Goal: Feedback & Contribution: Submit feedback/report problem

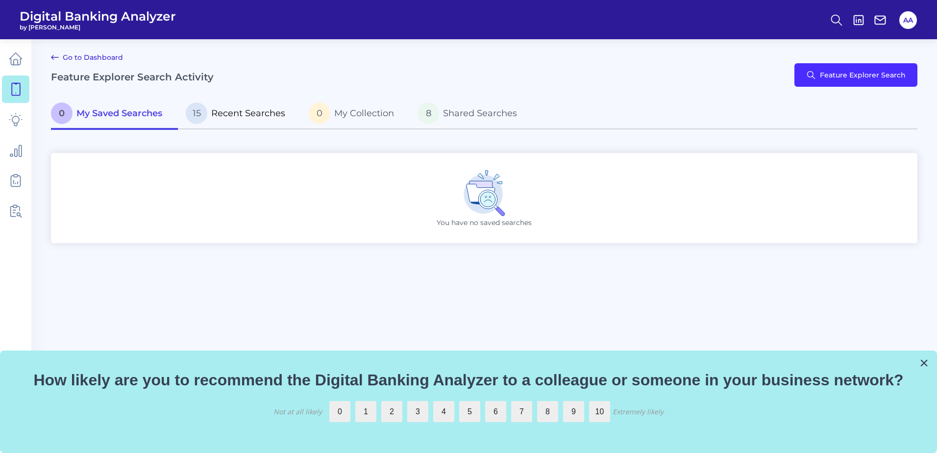
click at [225, 116] on span "Recent Searches" at bounding box center [248, 113] width 74 height 11
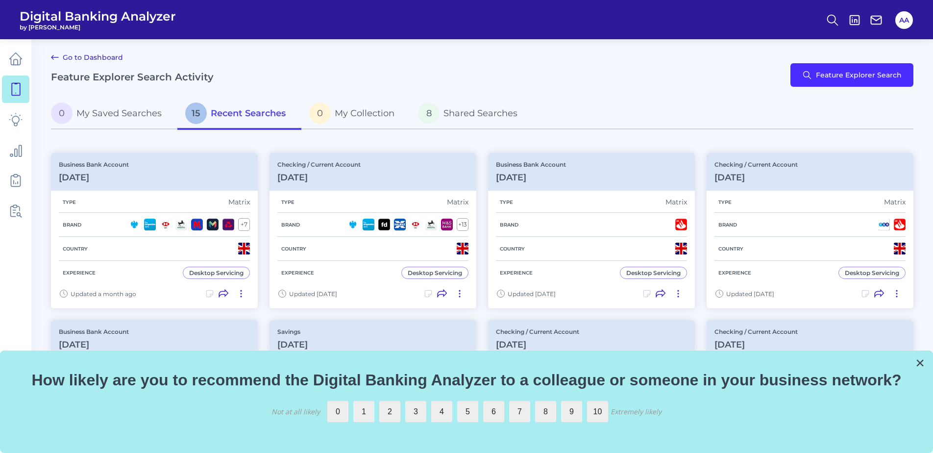
scroll to position [49, 0]
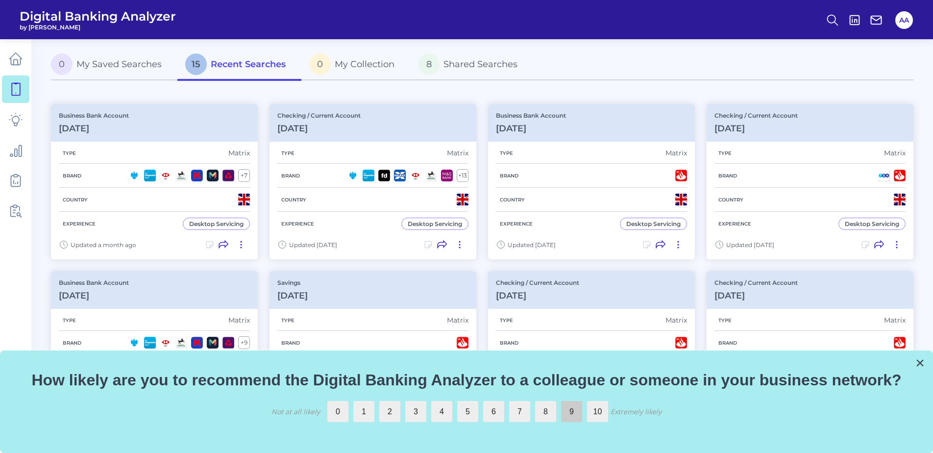
click at [569, 415] on label "9" at bounding box center [571, 411] width 21 height 21
click at [561, 401] on input "9" at bounding box center [561, 401] width 0 height 0
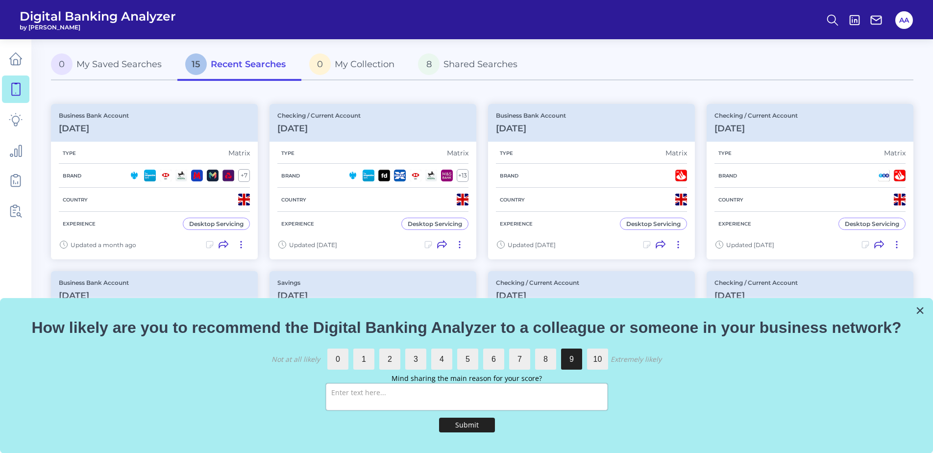
click at [514, 398] on textarea at bounding box center [467, 396] width 282 height 27
click at [539, 402] on textarea "It provides good comparisons vs other competitors with pictures to fully delve …" at bounding box center [467, 396] width 282 height 27
type textarea "It provides good comparisons vs other competitors with pictures to fully delve …"
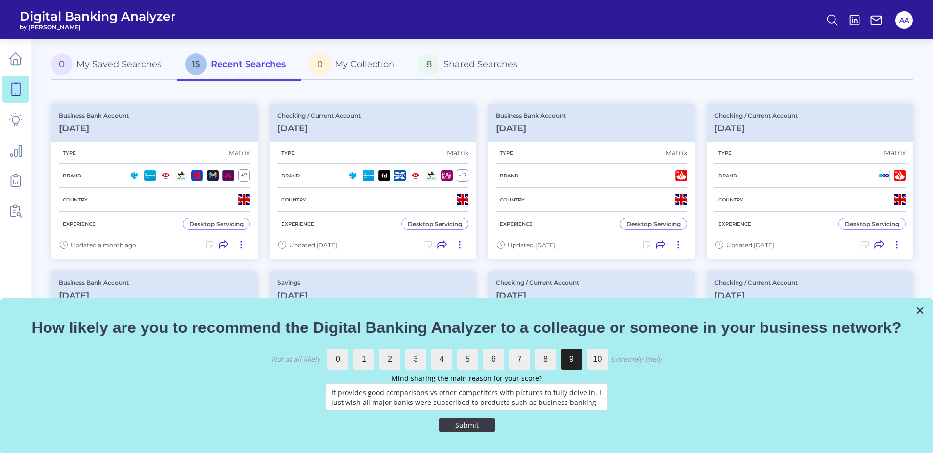
click at [473, 430] on button "Submit" at bounding box center [467, 425] width 56 height 15
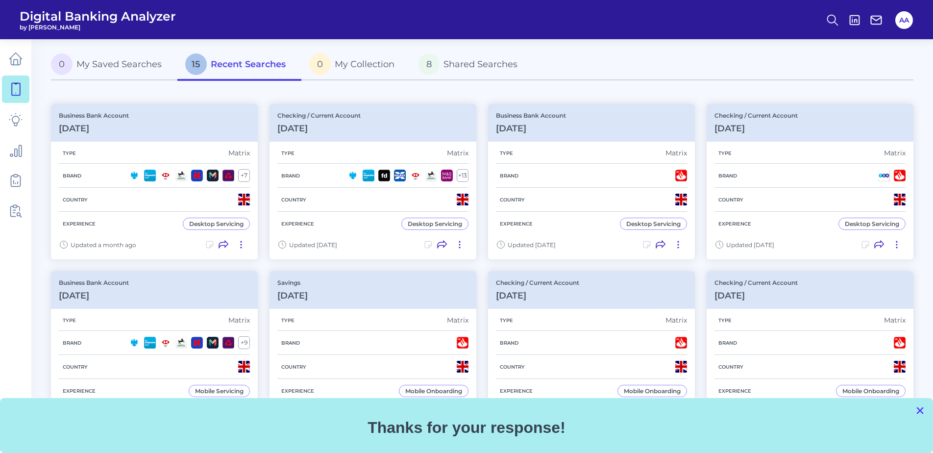
click at [924, 411] on button "×" at bounding box center [920, 410] width 9 height 16
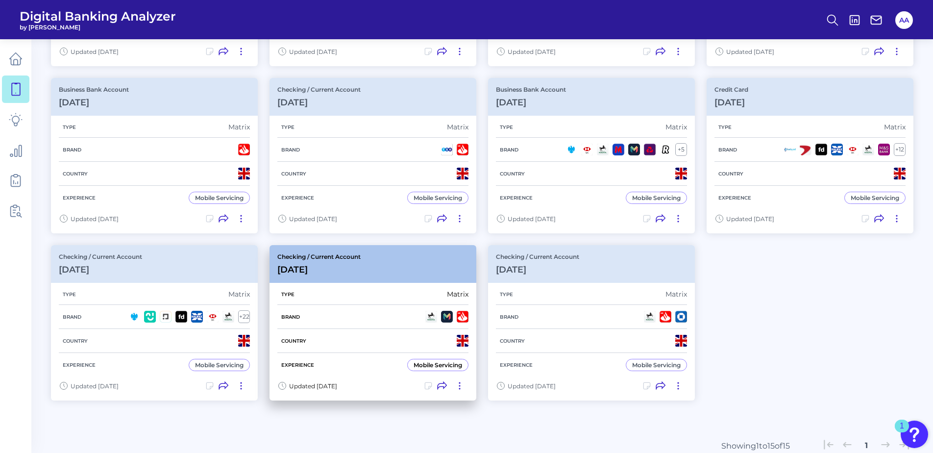
scroll to position [392, 0]
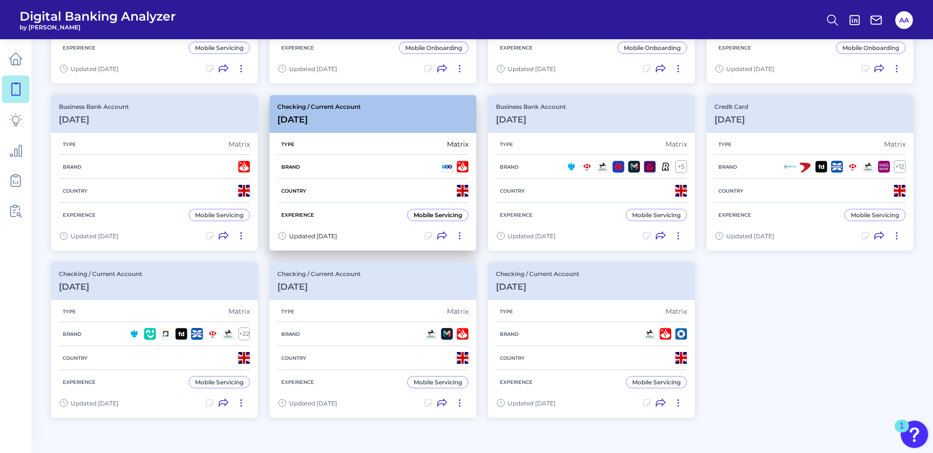
click at [410, 123] on div "Checking / Current Account [DATE]" at bounding box center [373, 114] width 207 height 38
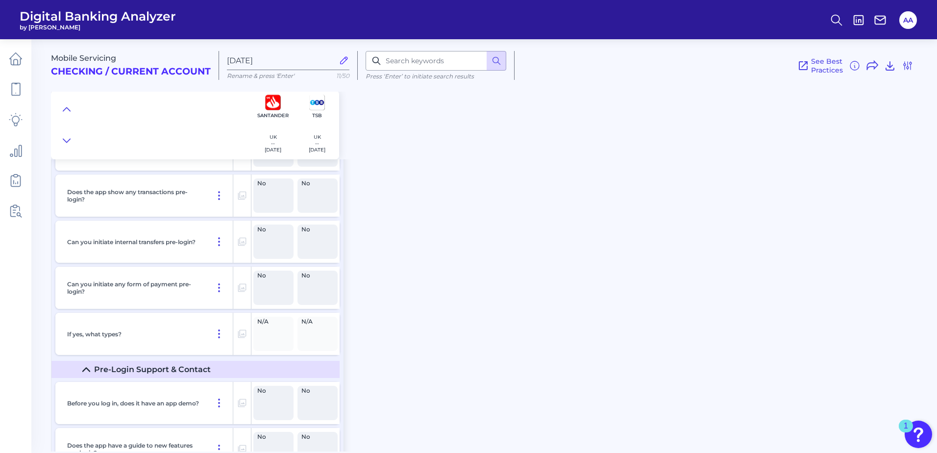
scroll to position [7402, 0]
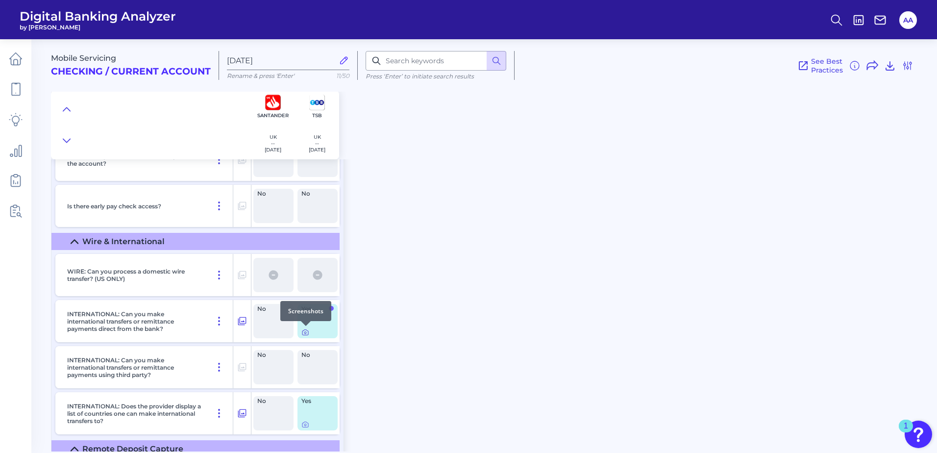
click at [303, 333] on icon at bounding box center [305, 332] width 8 height 8
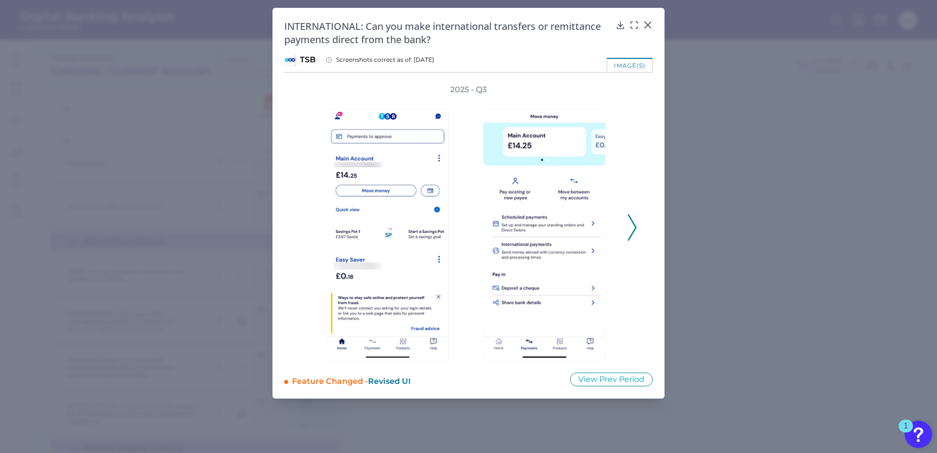
click at [633, 223] on polyline at bounding box center [631, 227] width 7 height 25
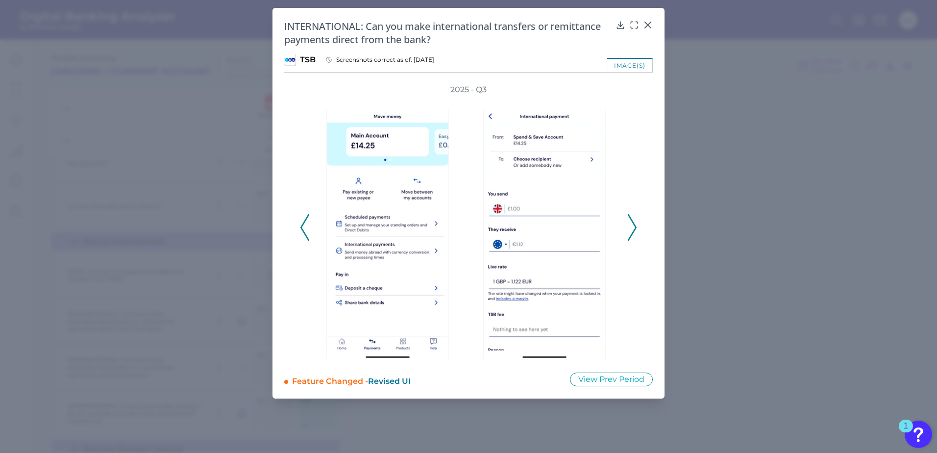
click at [636, 223] on icon at bounding box center [632, 227] width 9 height 26
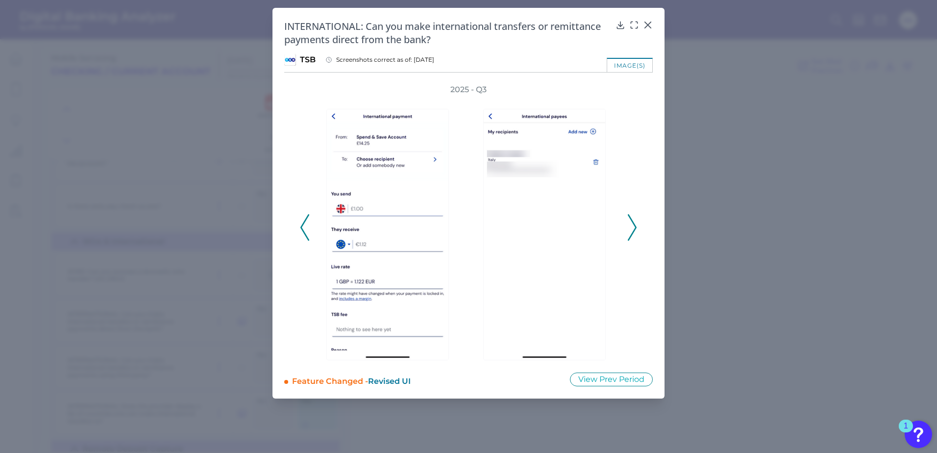
click at [636, 223] on icon at bounding box center [632, 227] width 9 height 26
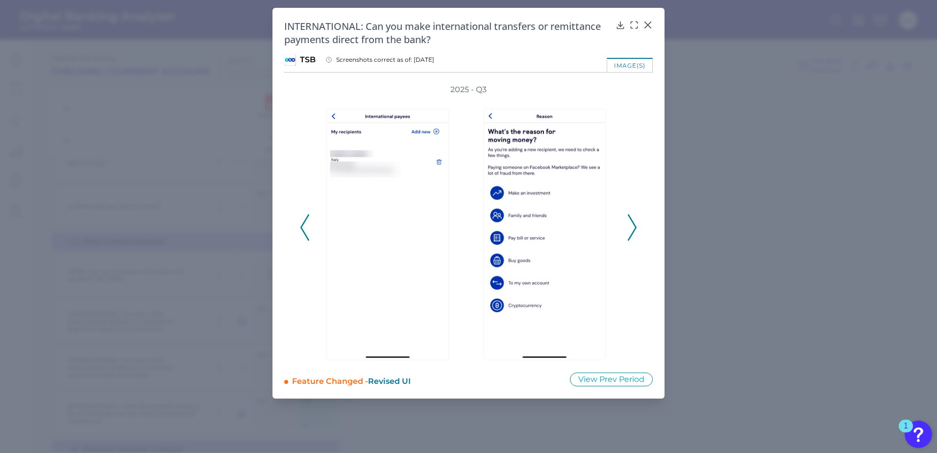
click at [636, 223] on icon at bounding box center [632, 227] width 9 height 26
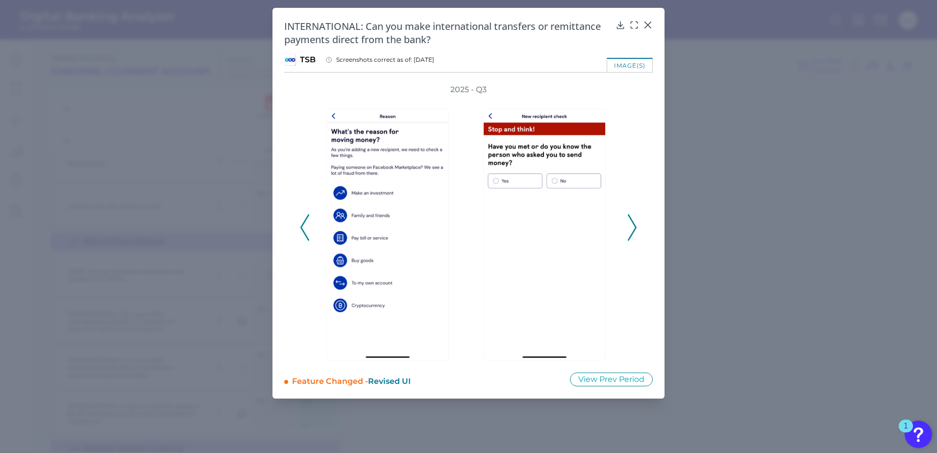
click at [636, 223] on icon at bounding box center [632, 227] width 9 height 26
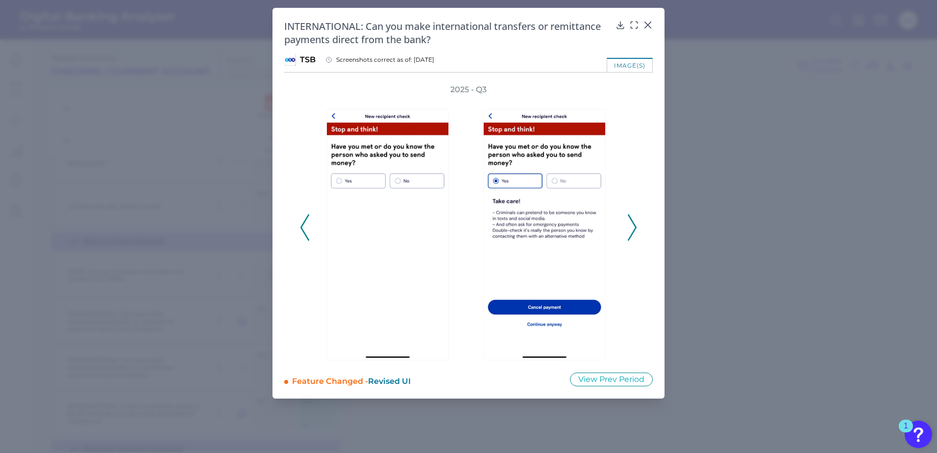
click at [636, 223] on icon at bounding box center [632, 227] width 9 height 26
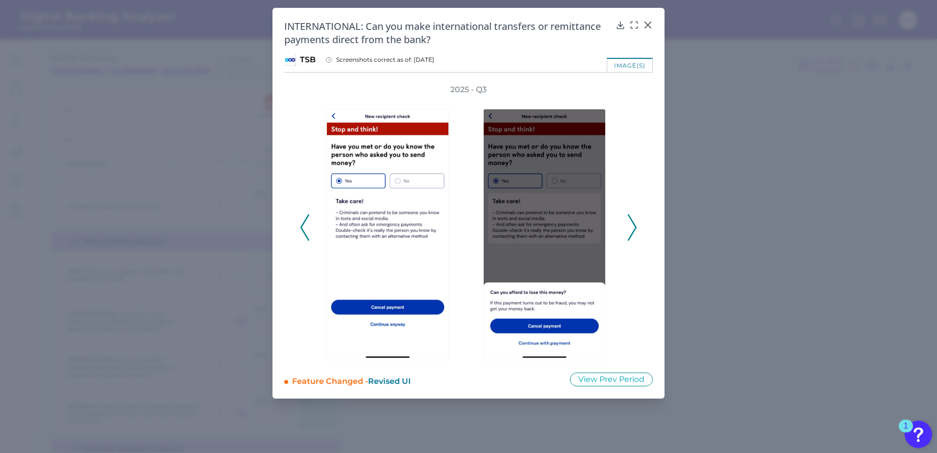
click at [628, 215] on polyline at bounding box center [631, 227] width 7 height 25
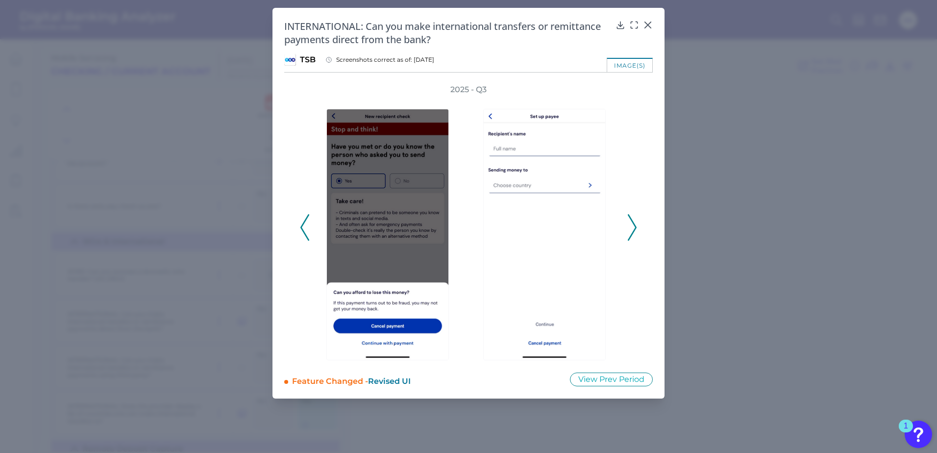
click at [628, 214] on icon at bounding box center [632, 227] width 9 height 26
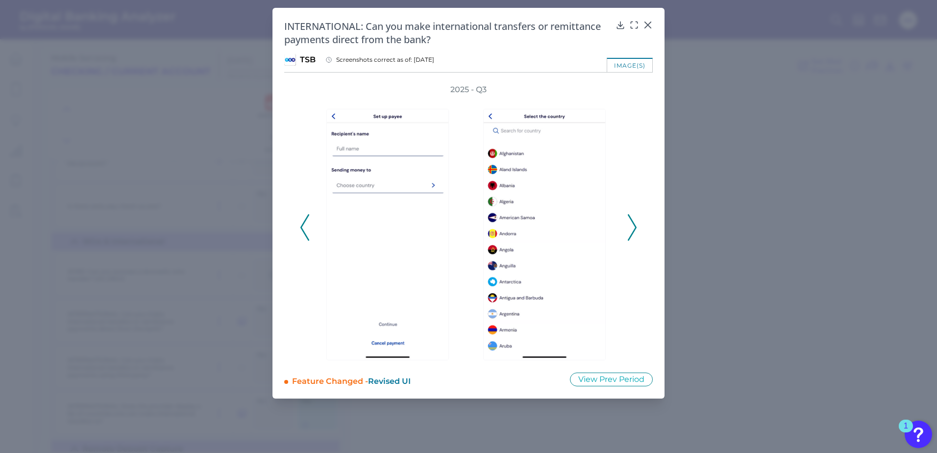
click at [628, 214] on icon at bounding box center [632, 227] width 9 height 26
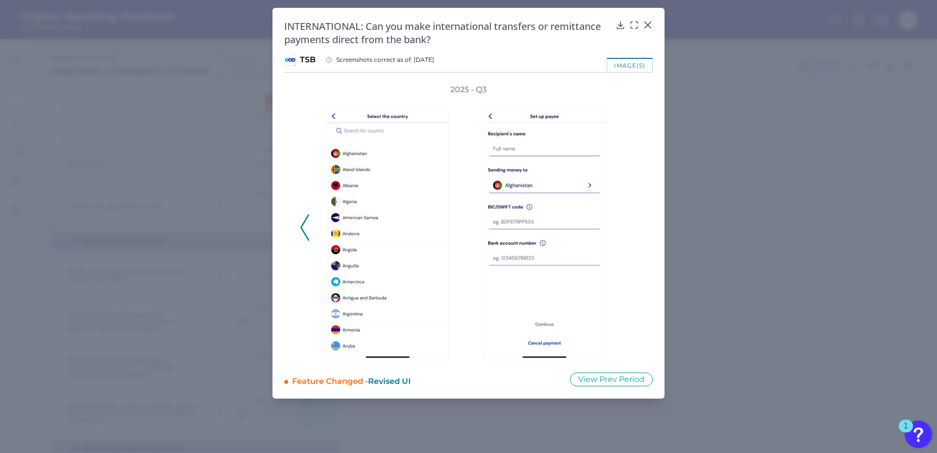
click at [628, 214] on div "2025 - Q3" at bounding box center [468, 222] width 337 height 276
click at [646, 27] on div at bounding box center [648, 32] width 10 height 10
click at [648, 25] on icon at bounding box center [648, 25] width 6 height 6
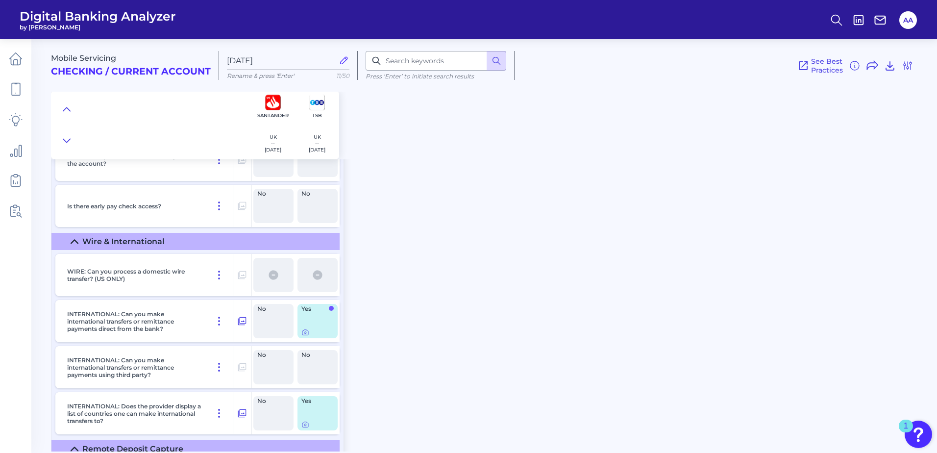
scroll to position [7956, 0]
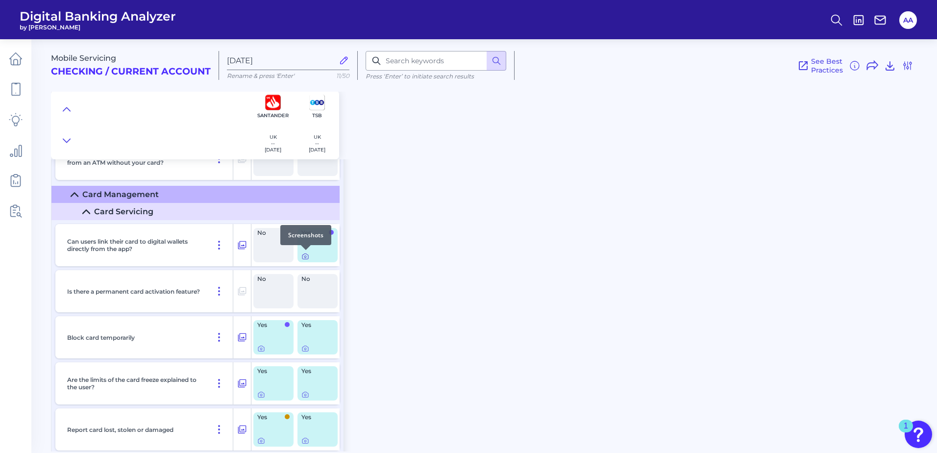
click at [305, 256] on icon at bounding box center [305, 256] width 8 height 8
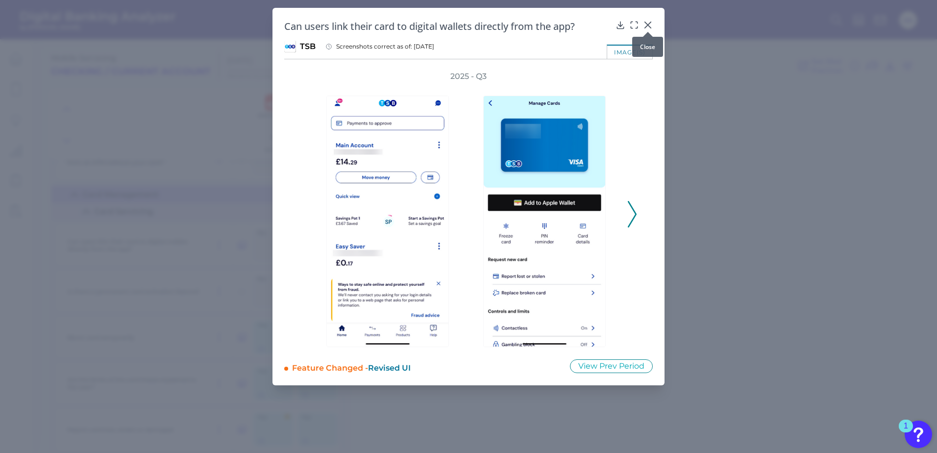
click at [646, 27] on div at bounding box center [648, 32] width 10 height 10
click at [648, 23] on icon at bounding box center [648, 25] width 10 height 10
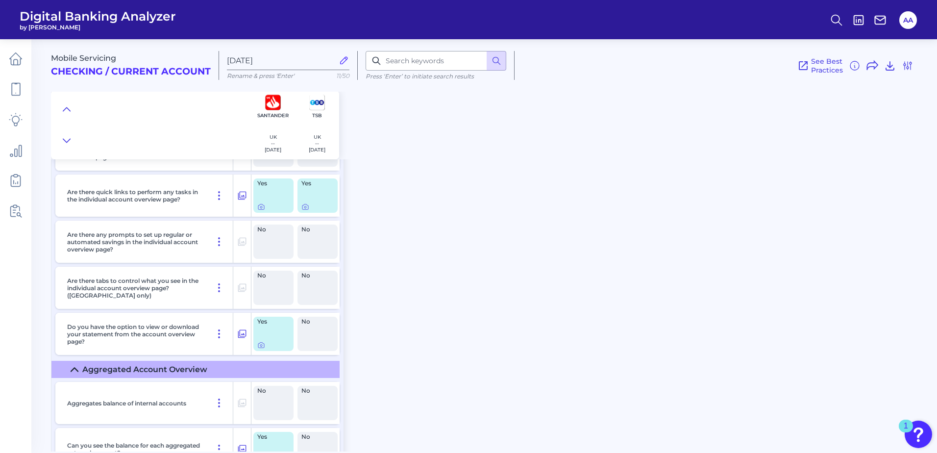
scroll to position [12369, 0]
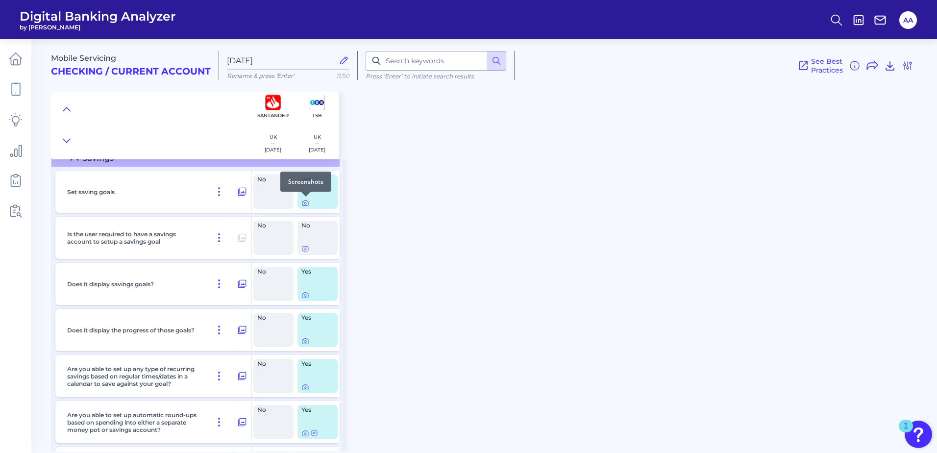
click at [306, 205] on icon at bounding box center [305, 202] width 6 height 5
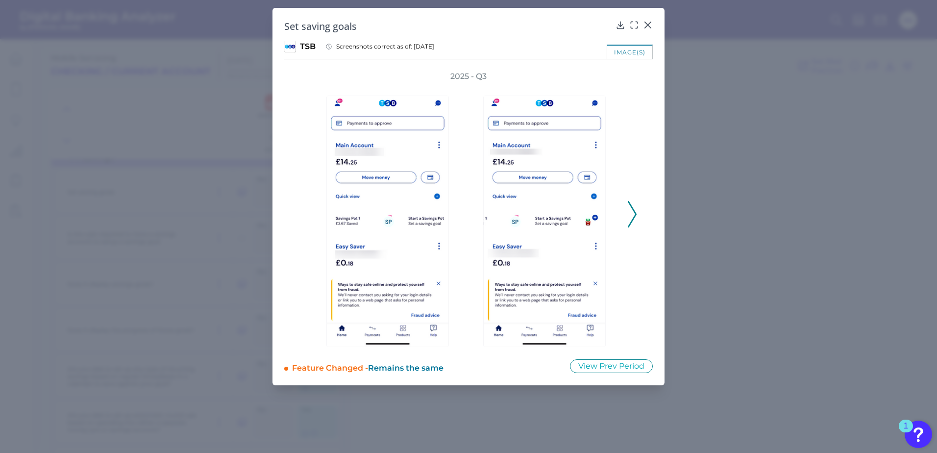
click at [636, 210] on icon at bounding box center [632, 214] width 9 height 26
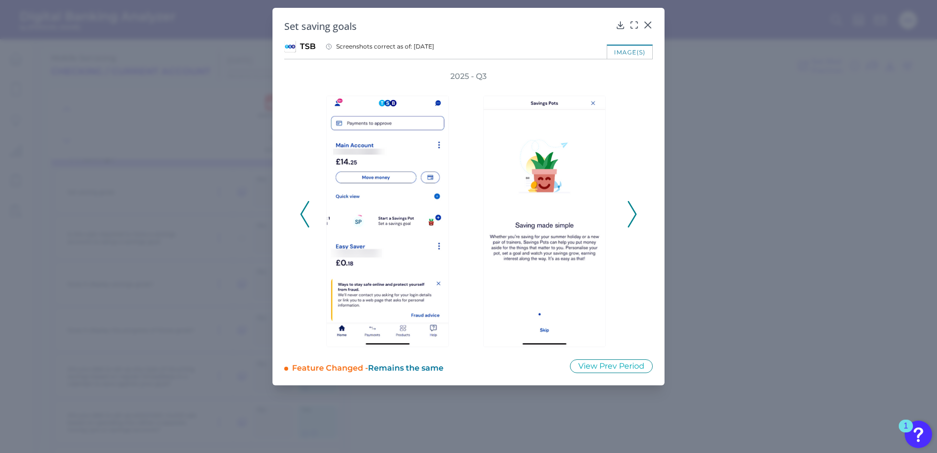
click at [635, 211] on icon at bounding box center [632, 214] width 9 height 26
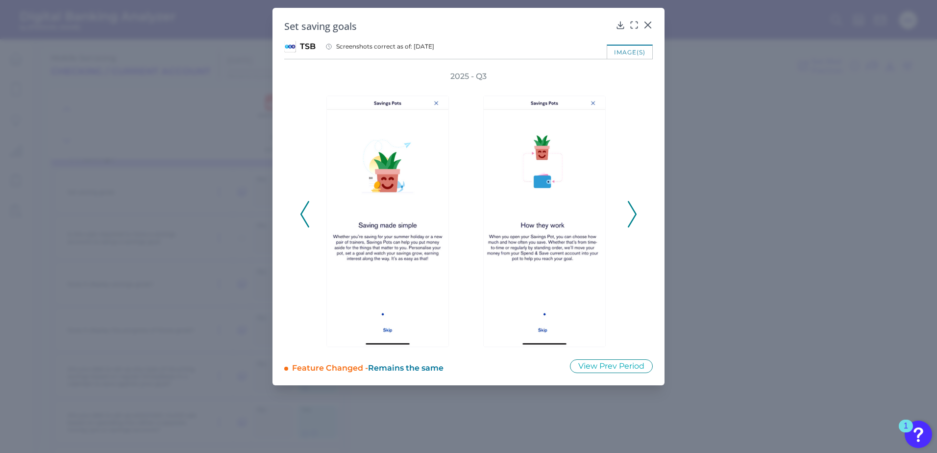
click at [635, 211] on icon at bounding box center [632, 214] width 9 height 26
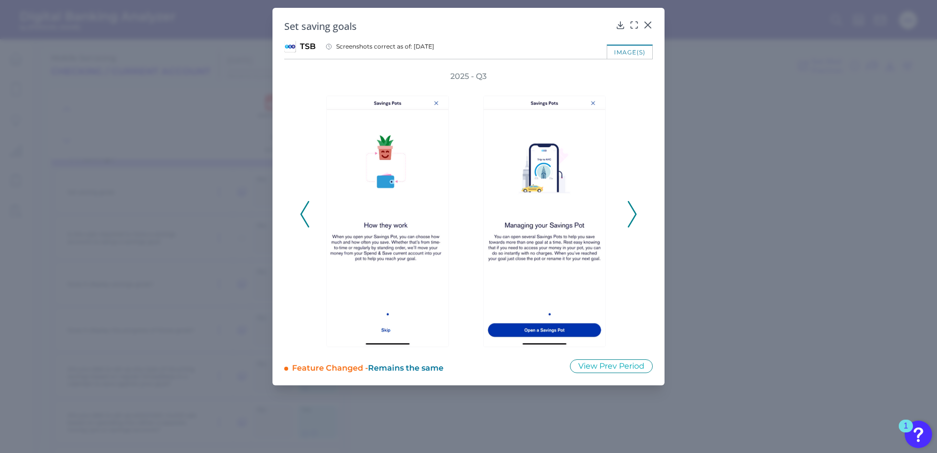
click at [633, 211] on icon at bounding box center [632, 214] width 9 height 26
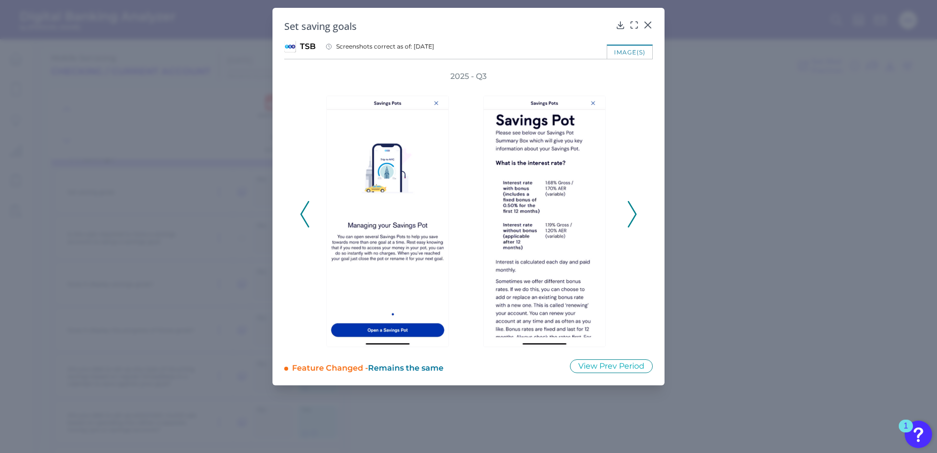
click at [633, 211] on icon at bounding box center [632, 214] width 9 height 26
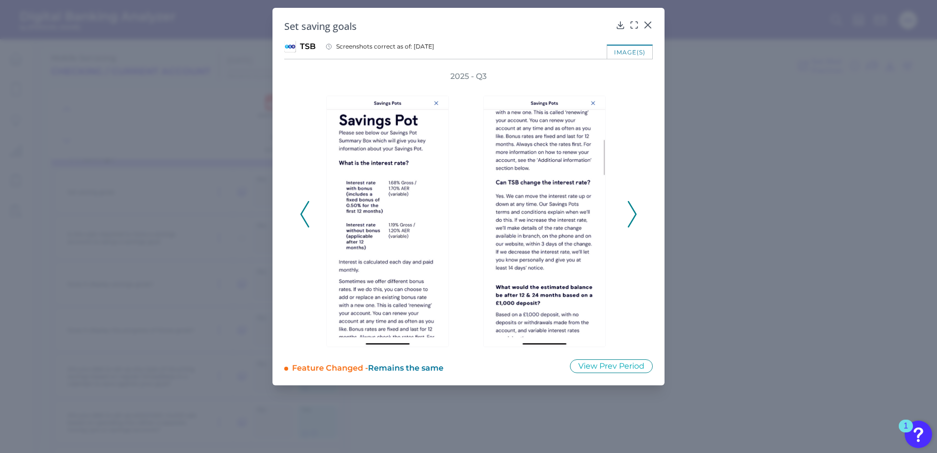
click at [634, 219] on polyline at bounding box center [631, 214] width 7 height 25
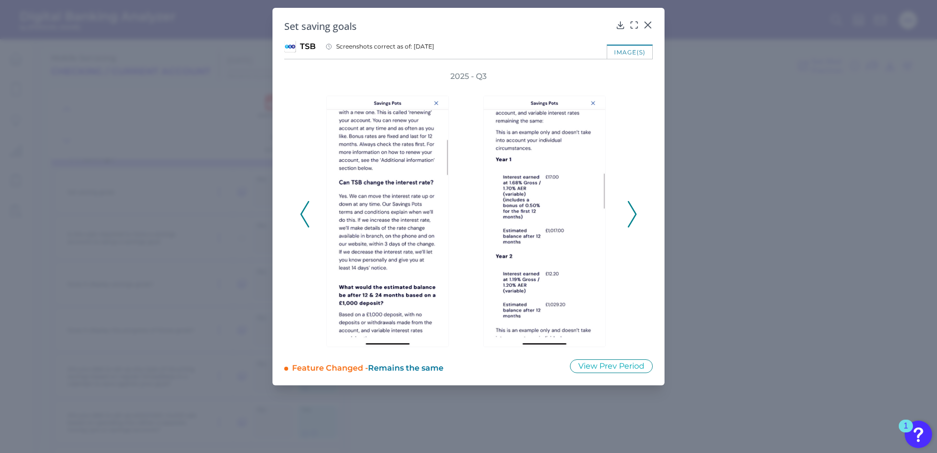
click at [634, 219] on polyline at bounding box center [631, 214] width 7 height 25
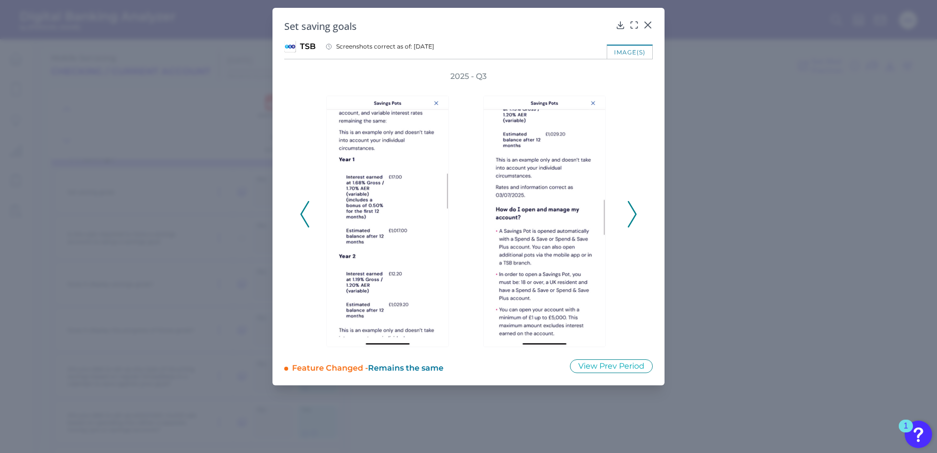
click at [299, 217] on div "2025 - Q3" at bounding box center [468, 209] width 369 height 276
click at [302, 216] on polyline at bounding box center [304, 214] width 7 height 25
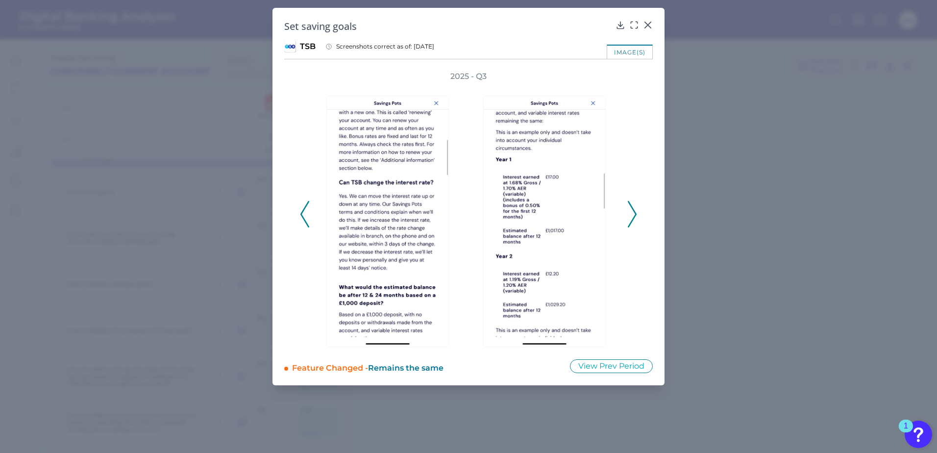
click at [301, 217] on icon at bounding box center [304, 214] width 9 height 26
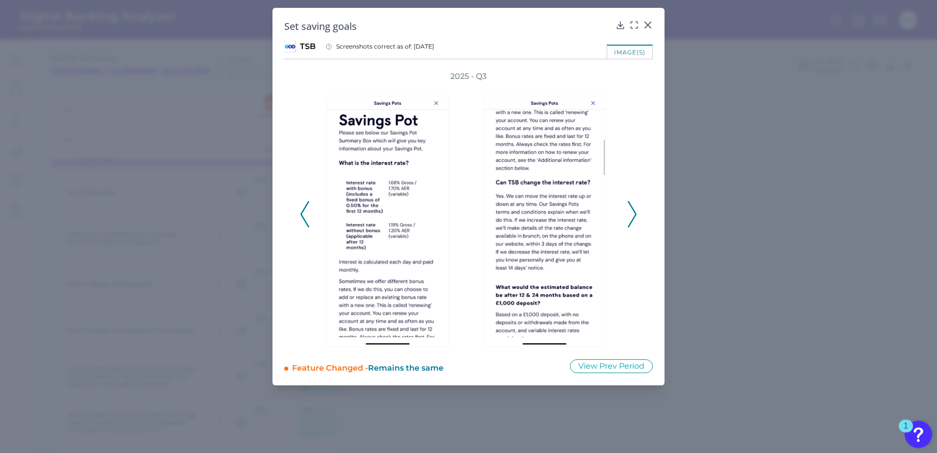
click at [631, 223] on polyline at bounding box center [631, 214] width 7 height 25
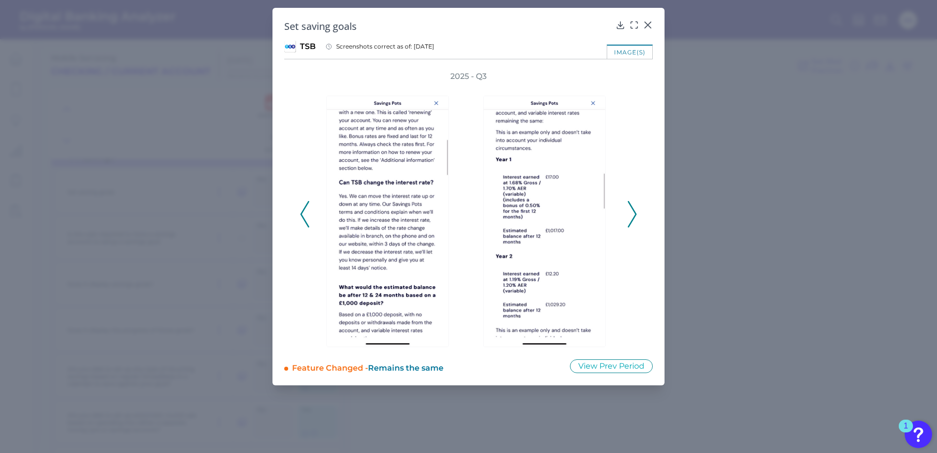
click at [630, 223] on icon at bounding box center [632, 214] width 9 height 26
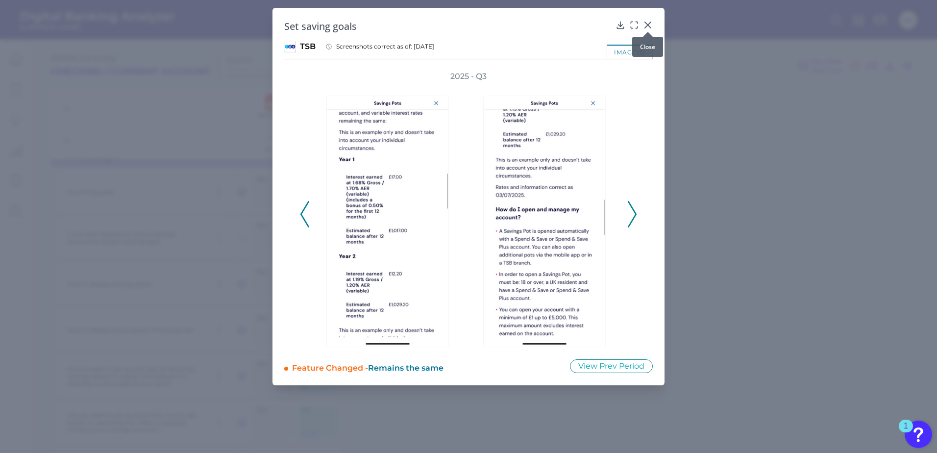
click at [646, 25] on icon at bounding box center [648, 25] width 10 height 10
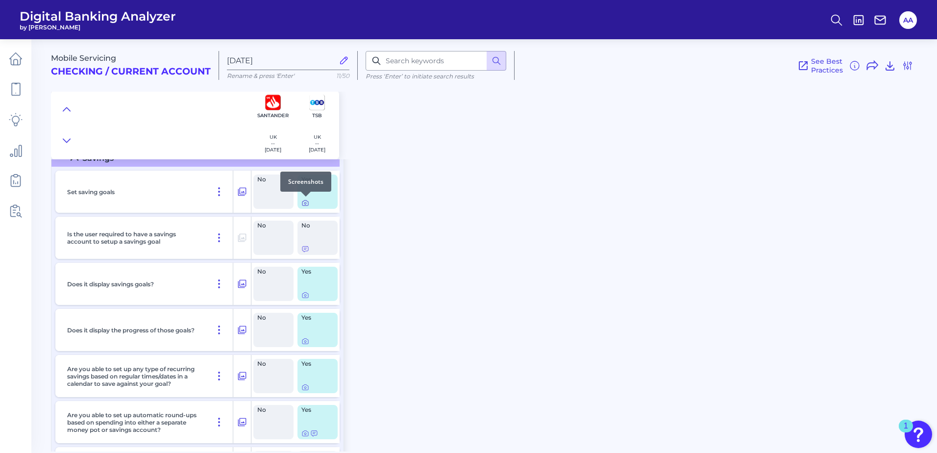
click at [306, 202] on icon at bounding box center [305, 203] width 8 height 8
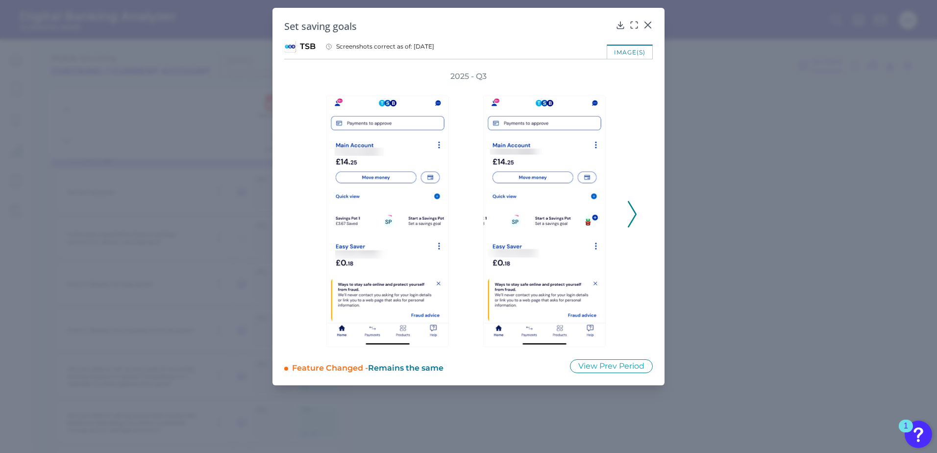
click at [632, 214] on icon at bounding box center [632, 214] width 9 height 26
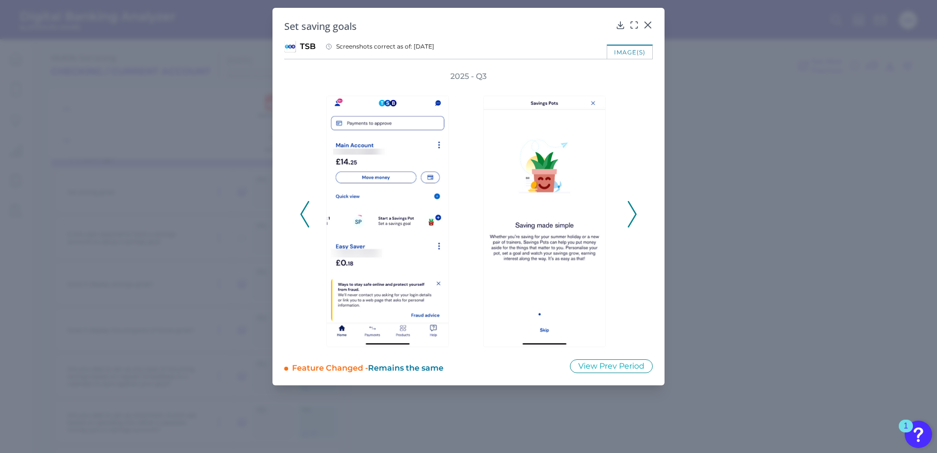
click at [632, 214] on icon at bounding box center [632, 214] width 9 height 26
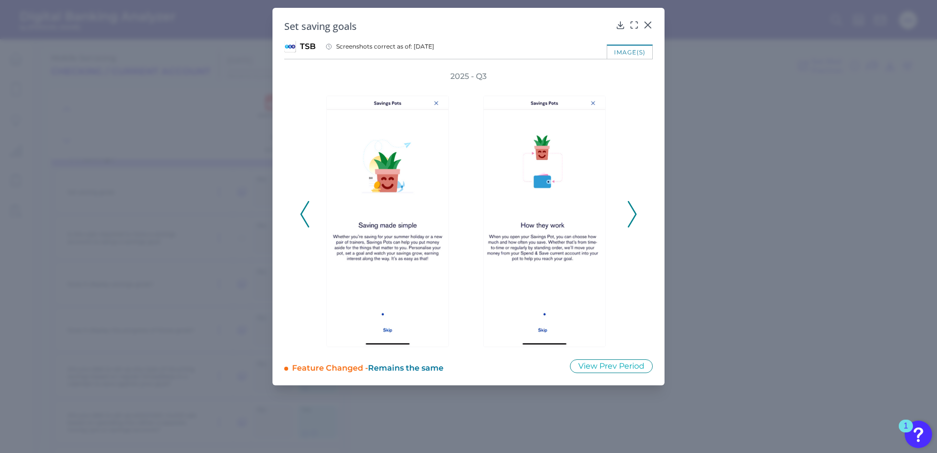
click at [632, 214] on icon at bounding box center [632, 214] width 9 height 26
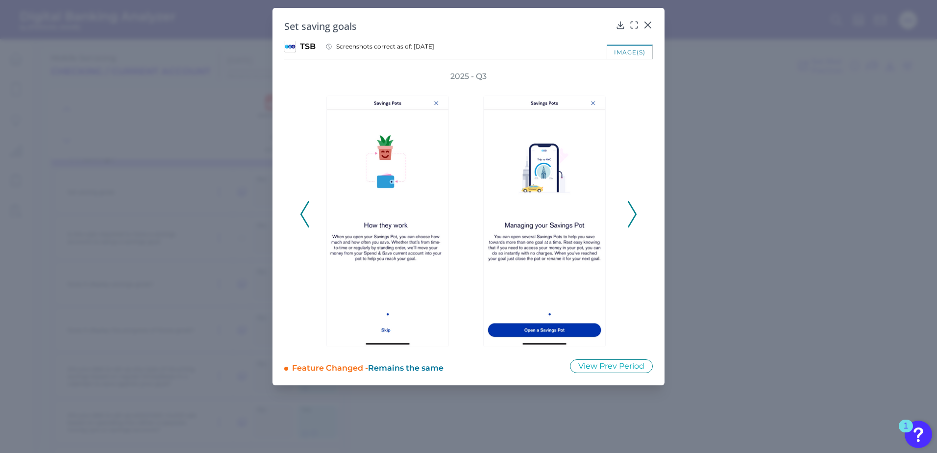
click at [635, 207] on icon at bounding box center [632, 214] width 9 height 26
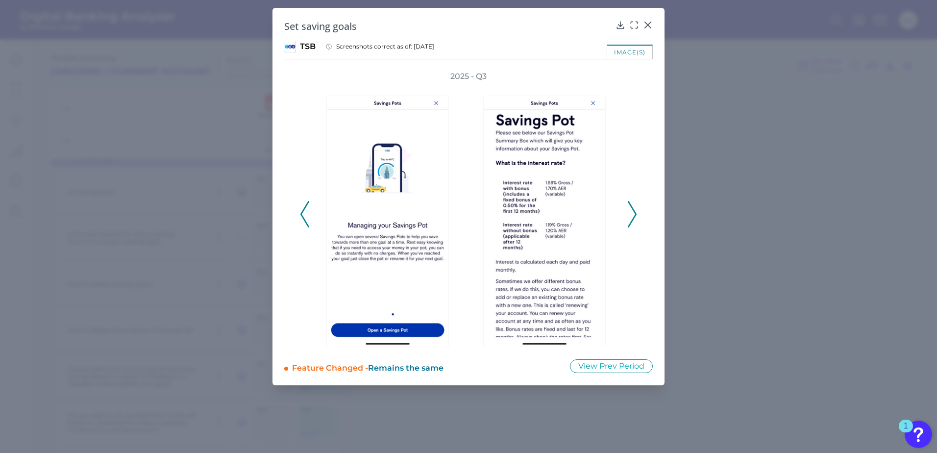
click at [633, 208] on icon at bounding box center [632, 214] width 9 height 26
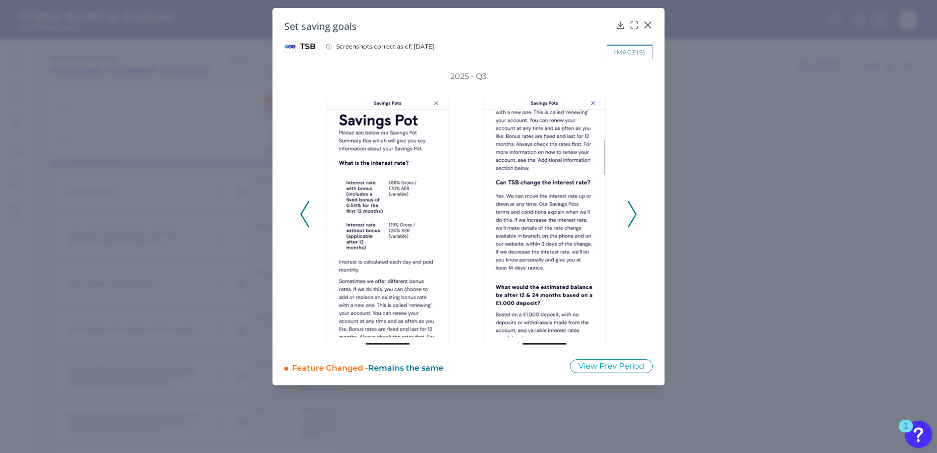
click at [634, 209] on icon at bounding box center [632, 214] width 9 height 26
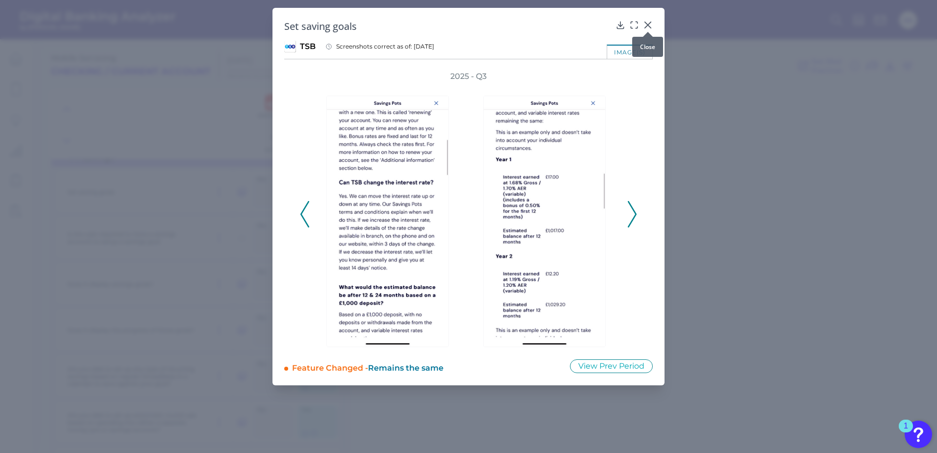
click at [650, 24] on icon at bounding box center [648, 25] width 10 height 10
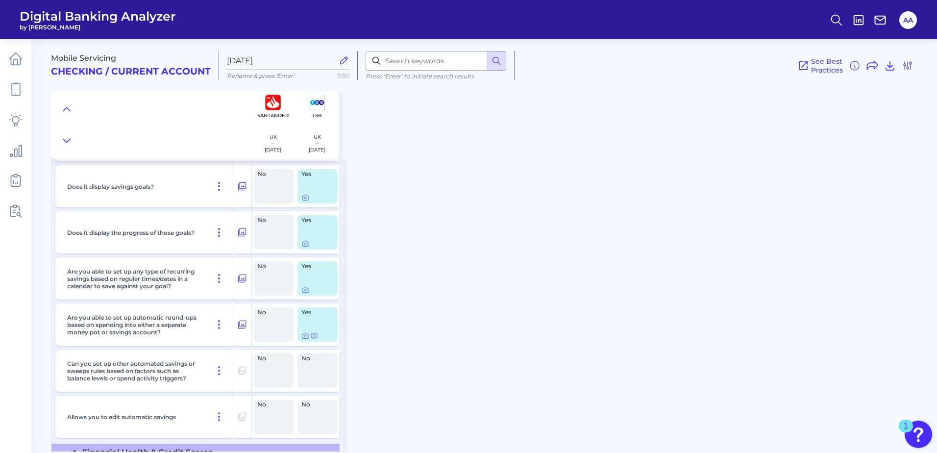
scroll to position [12467, 0]
click at [305, 288] on icon at bounding box center [305, 289] width 8 height 8
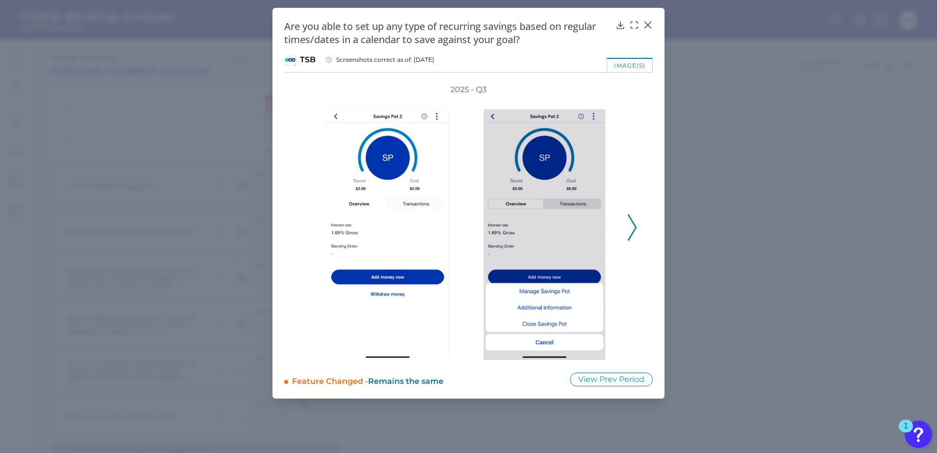
click at [631, 236] on polyline at bounding box center [631, 227] width 7 height 25
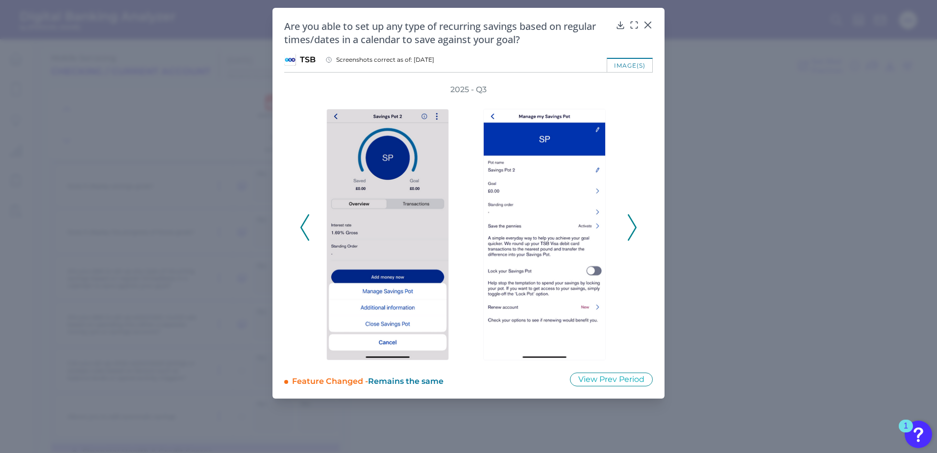
click at [631, 236] on polyline at bounding box center [631, 227] width 7 height 25
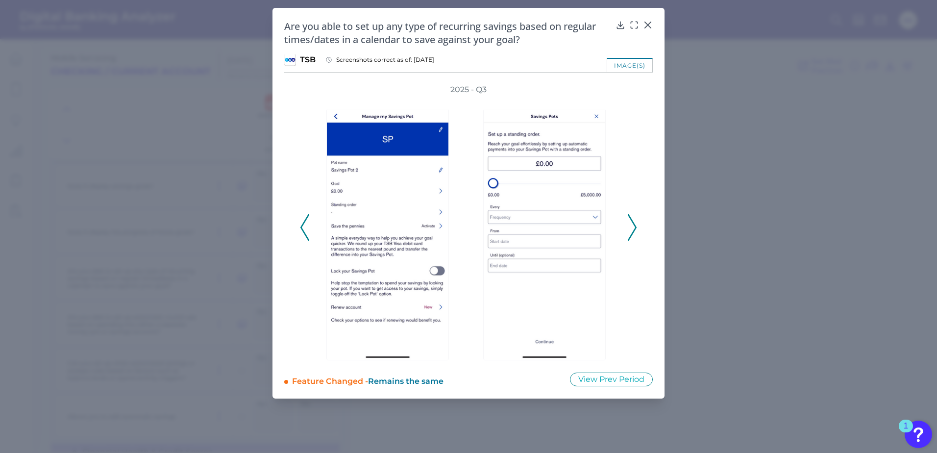
click at [631, 236] on polyline at bounding box center [631, 227] width 7 height 25
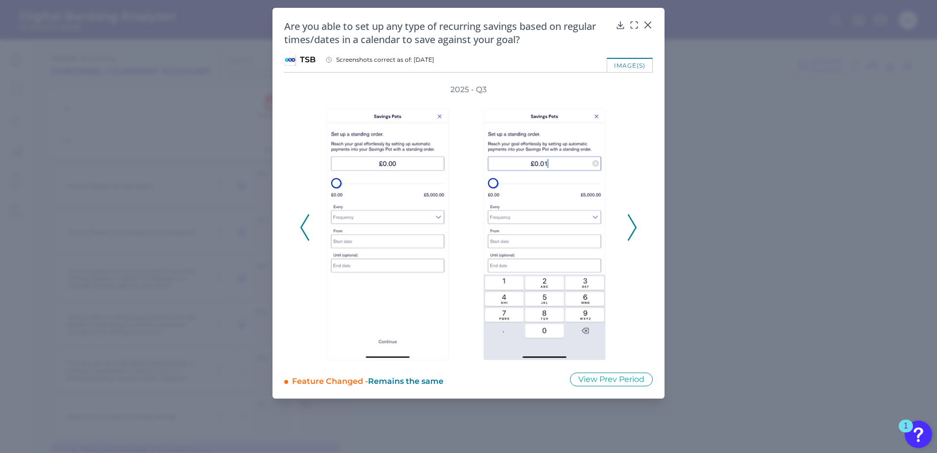
click at [630, 217] on polyline at bounding box center [631, 227] width 7 height 25
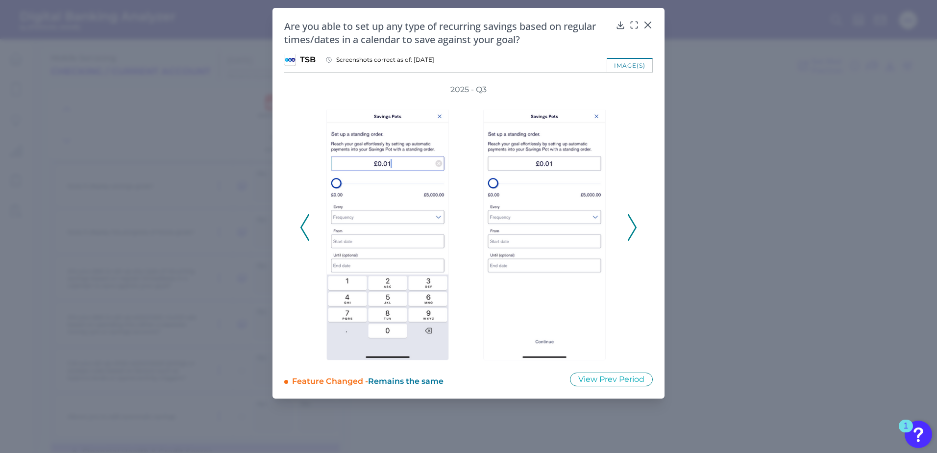
click at [627, 218] on button at bounding box center [632, 227] width 10 height 26
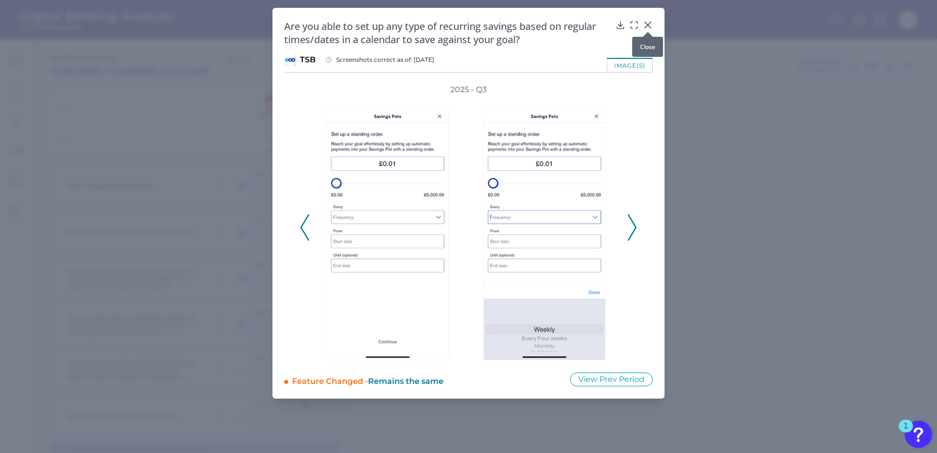
click at [647, 25] on icon at bounding box center [648, 25] width 6 height 6
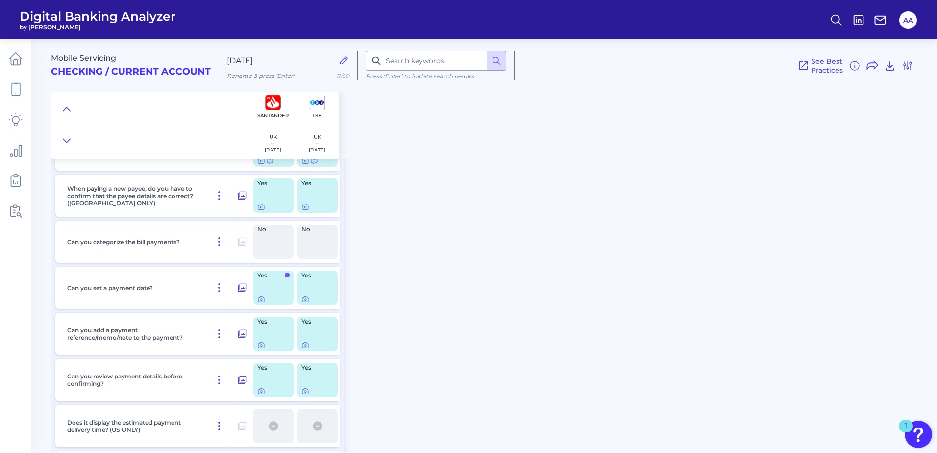
scroll to position [11378, 0]
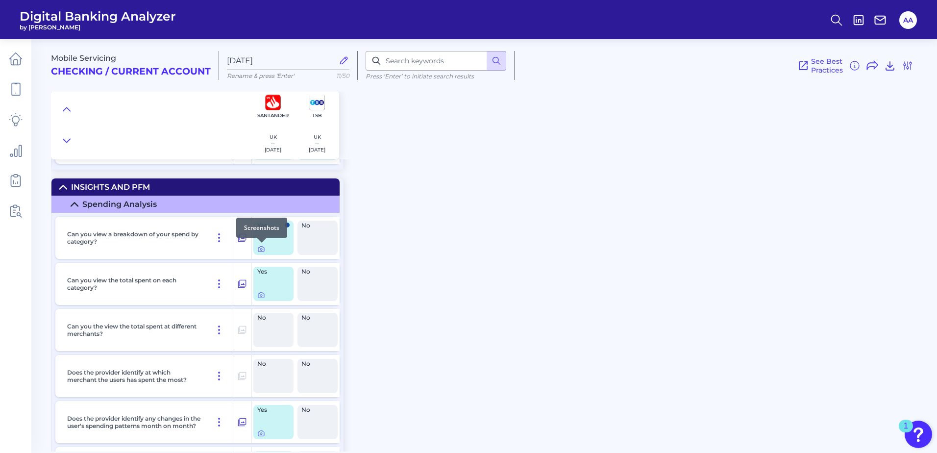
click at [259, 248] on icon at bounding box center [261, 249] width 8 height 8
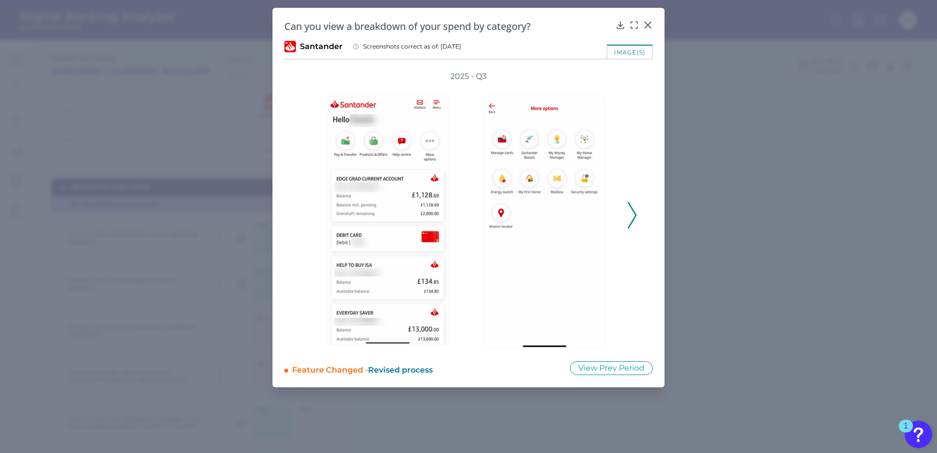
click at [631, 207] on polyline at bounding box center [631, 215] width 7 height 25
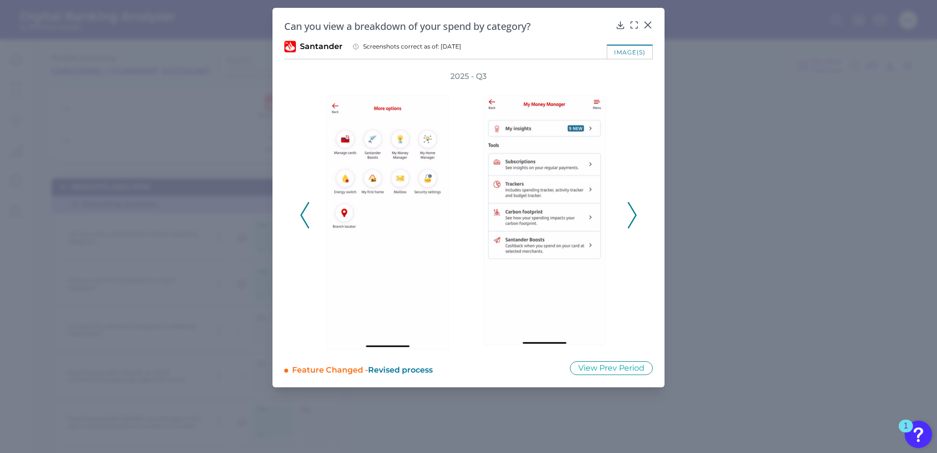
click at [630, 207] on icon at bounding box center [632, 215] width 9 height 26
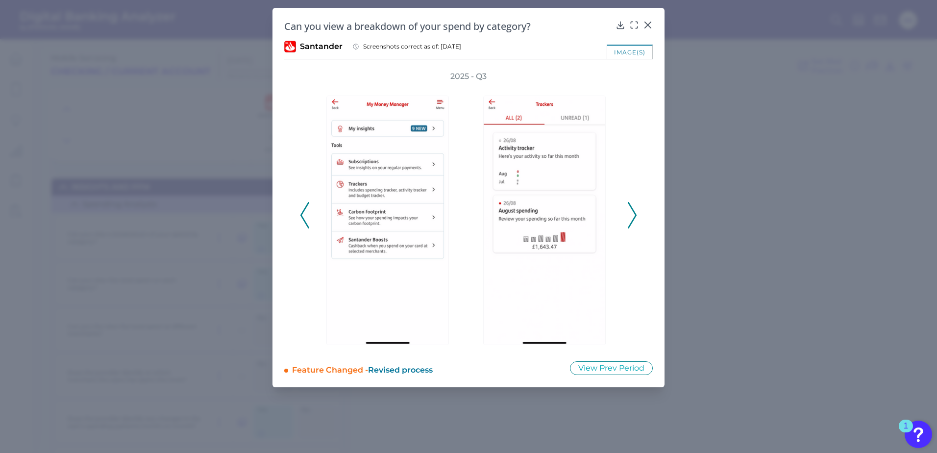
click at [630, 207] on icon at bounding box center [632, 215] width 9 height 26
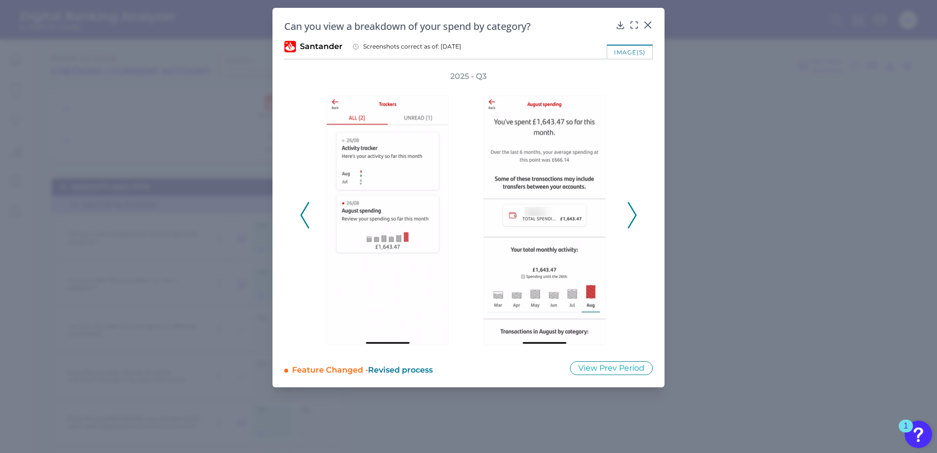
click at [635, 211] on icon at bounding box center [632, 215] width 9 height 26
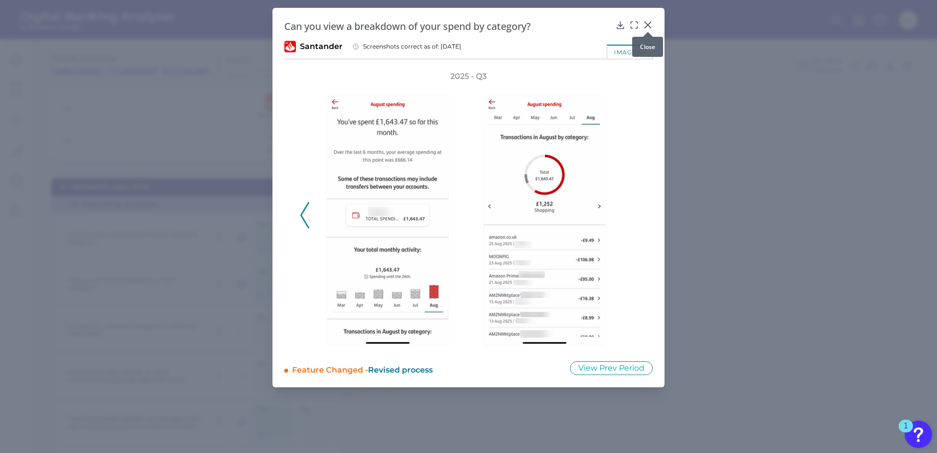
click at [645, 26] on icon at bounding box center [648, 25] width 10 height 10
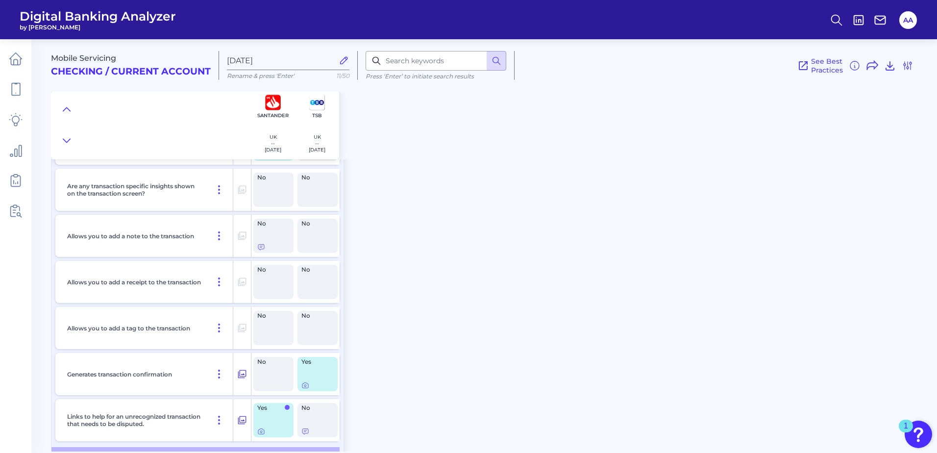
scroll to position [4051, 0]
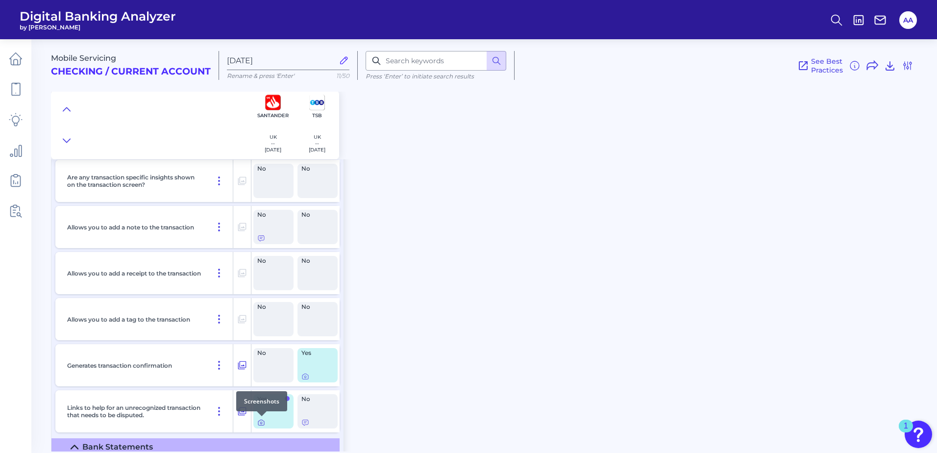
click at [261, 422] on icon at bounding box center [261, 423] width 8 height 8
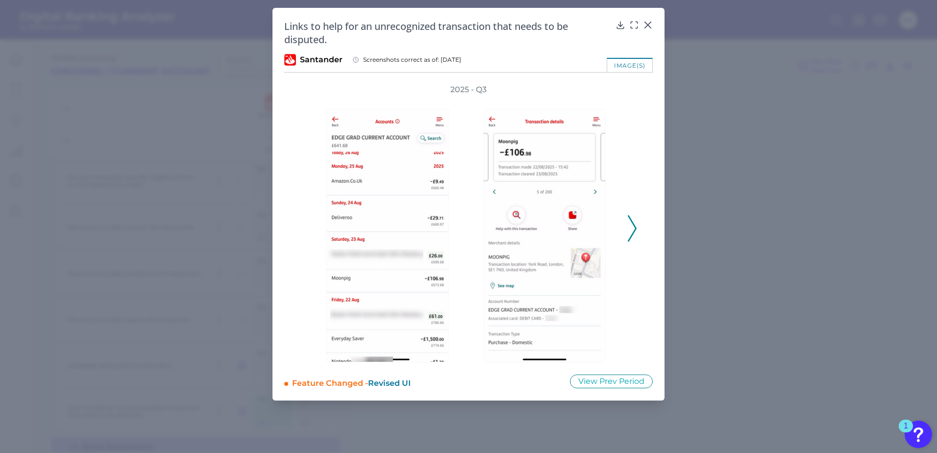
click at [635, 226] on polyline at bounding box center [631, 228] width 7 height 25
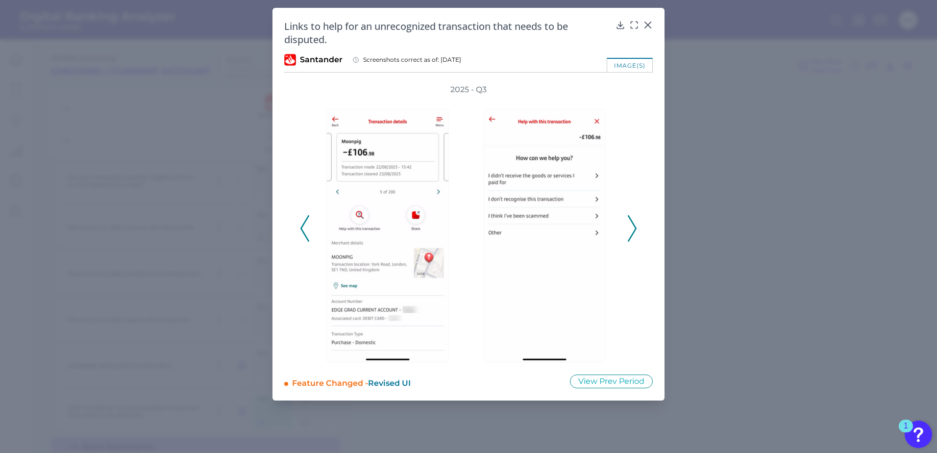
click at [635, 226] on polyline at bounding box center [631, 228] width 7 height 25
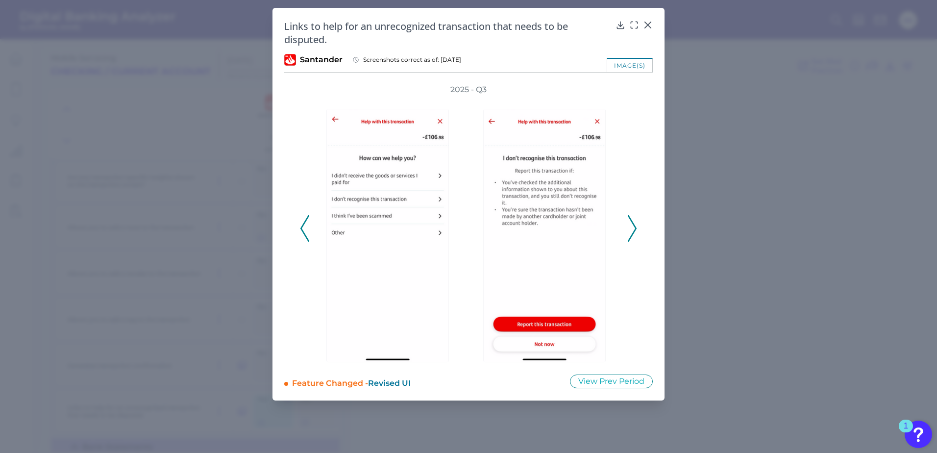
click at [637, 230] on button at bounding box center [632, 228] width 10 height 26
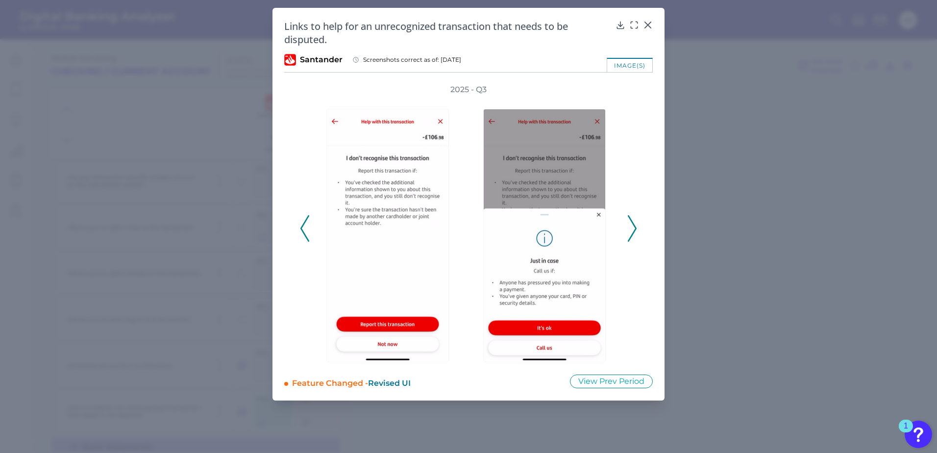
click at [637, 231] on button at bounding box center [632, 228] width 10 height 26
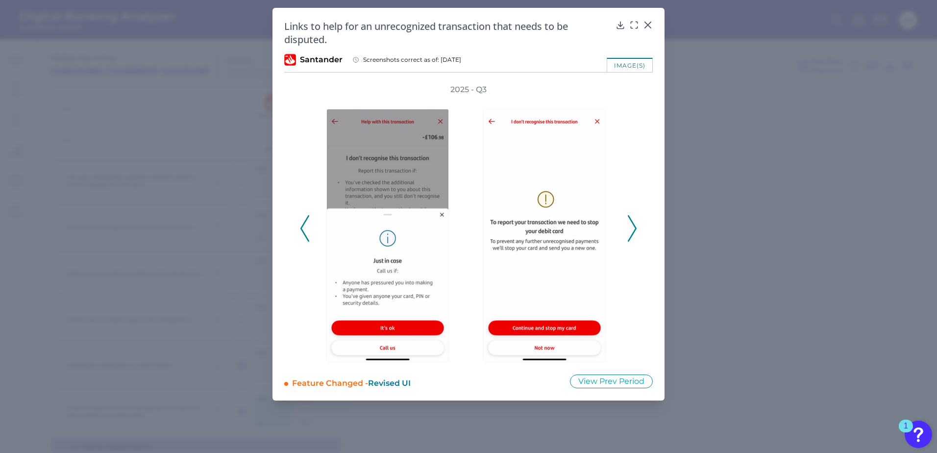
click at [637, 229] on button at bounding box center [632, 228] width 10 height 26
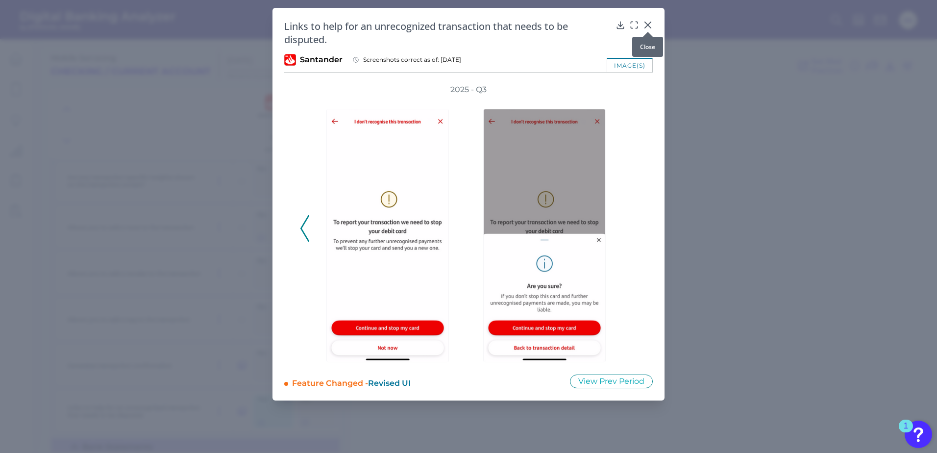
click at [645, 24] on icon at bounding box center [648, 25] width 10 height 10
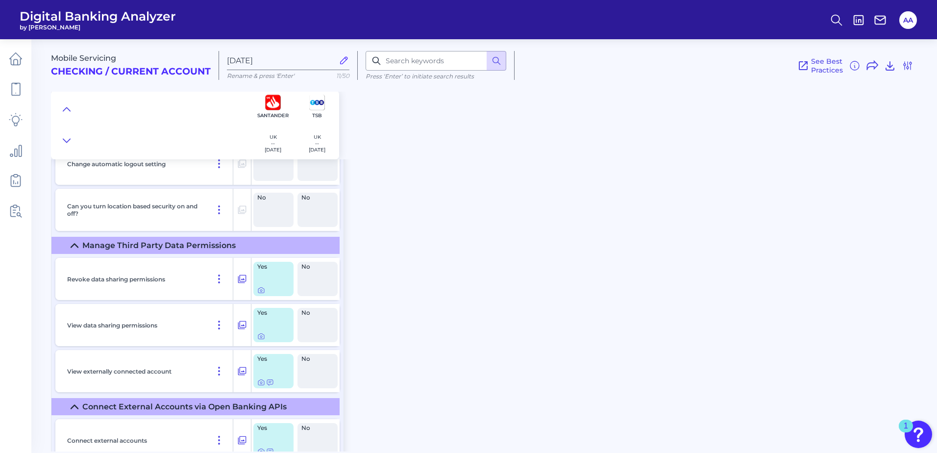
scroll to position [10374, 0]
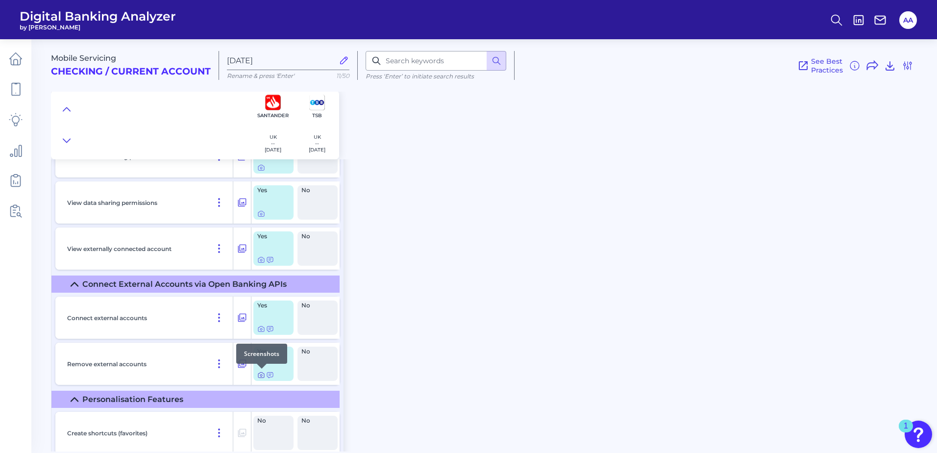
click at [262, 374] on icon at bounding box center [261, 375] width 8 height 8
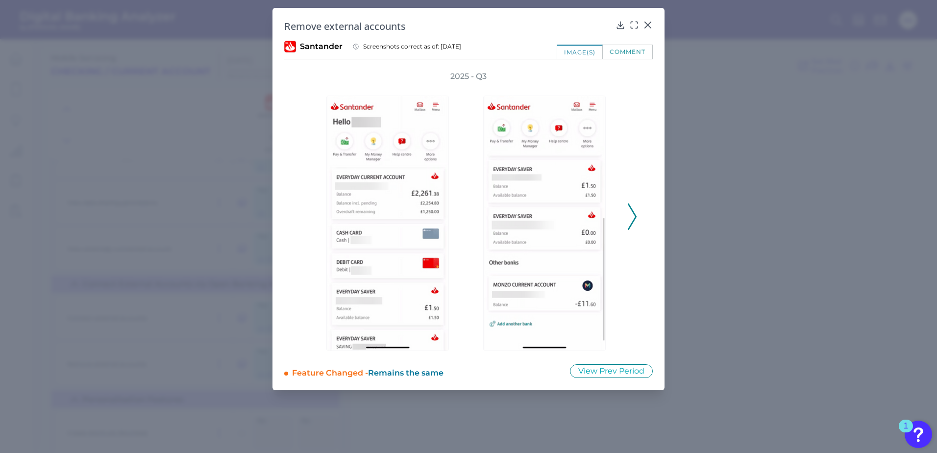
click at [634, 211] on icon at bounding box center [632, 216] width 9 height 26
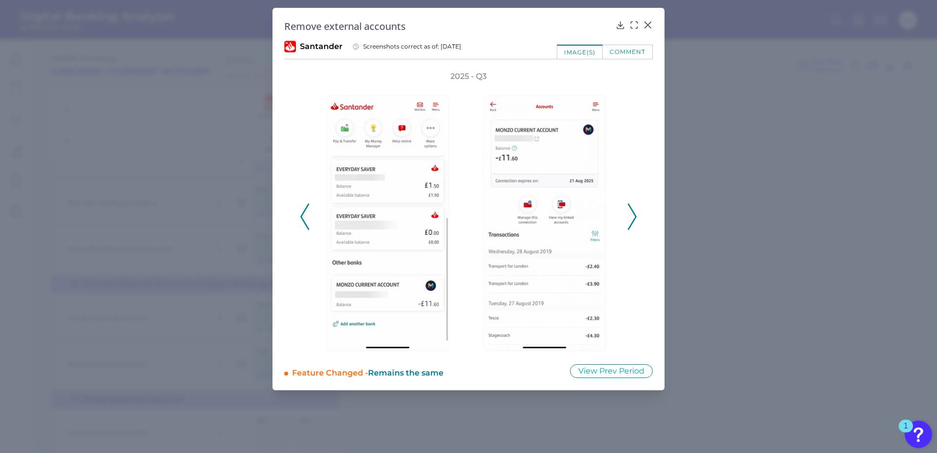
click at [638, 209] on div "2025 - Q3" at bounding box center [468, 211] width 369 height 281
click at [636, 211] on icon at bounding box center [632, 216] width 9 height 26
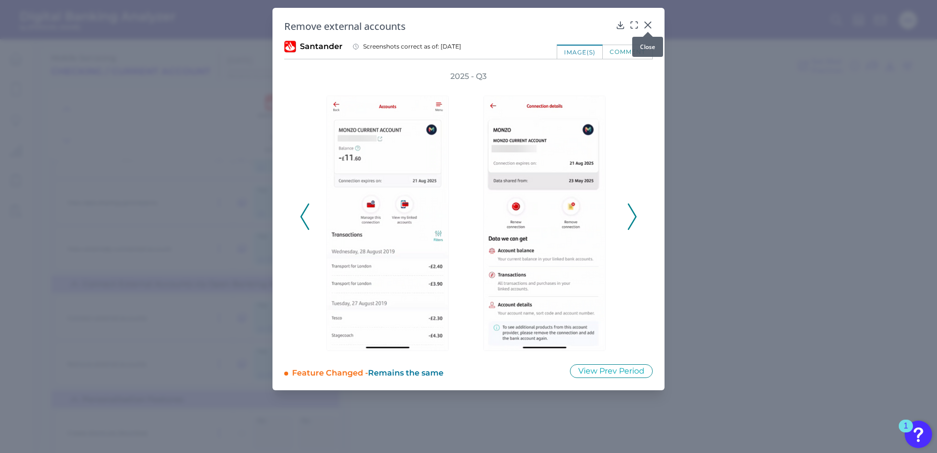
drag, startPoint x: 645, startPoint y: 23, endPoint x: 637, endPoint y: 25, distance: 9.2
click at [645, 23] on icon at bounding box center [648, 25] width 6 height 6
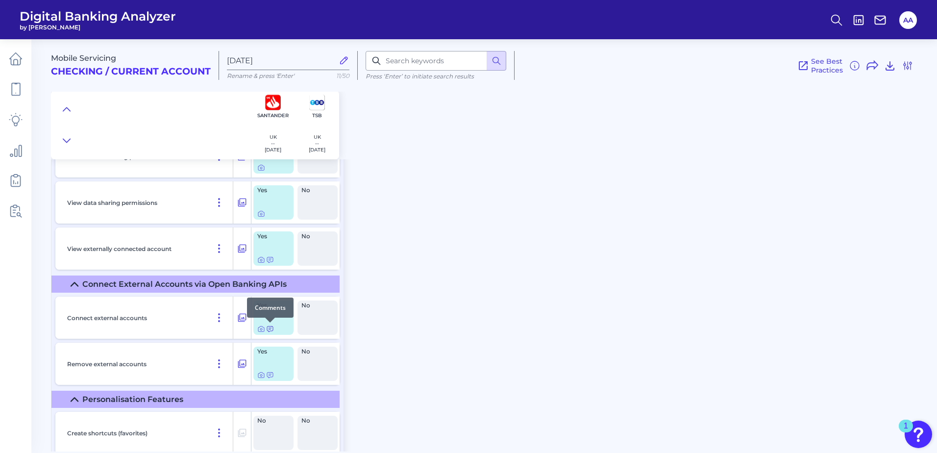
click at [273, 329] on icon at bounding box center [270, 329] width 8 height 8
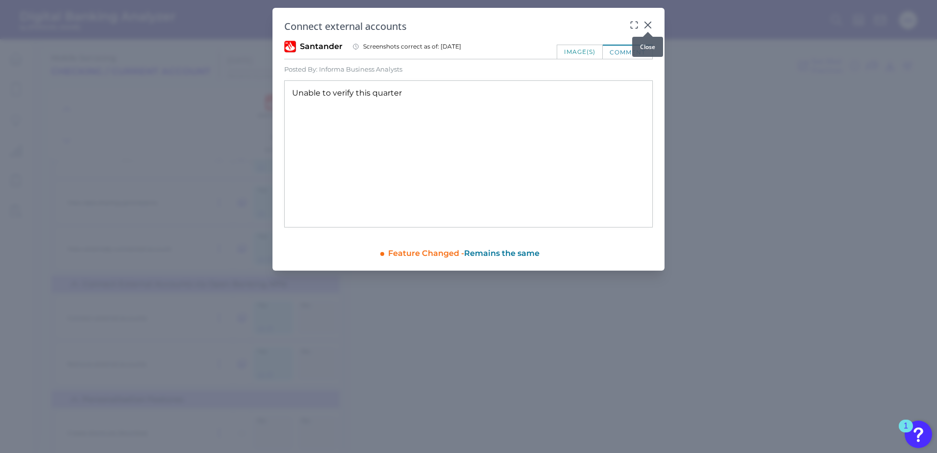
click at [647, 25] on icon at bounding box center [648, 25] width 6 height 6
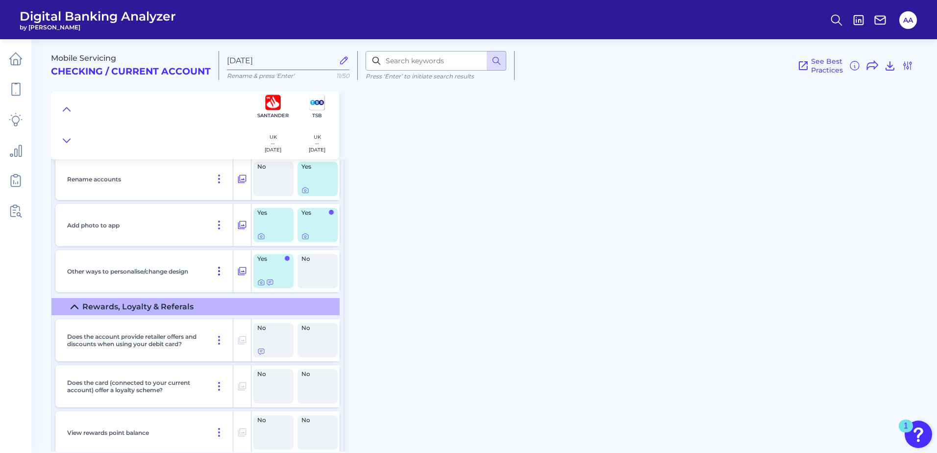
scroll to position [10619, 0]
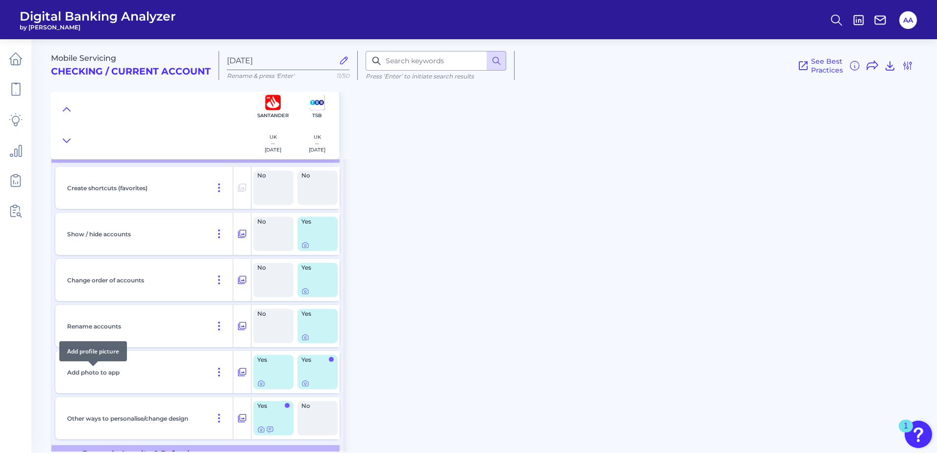
click at [107, 371] on p "Add photo to app" at bounding box center [93, 372] width 52 height 7
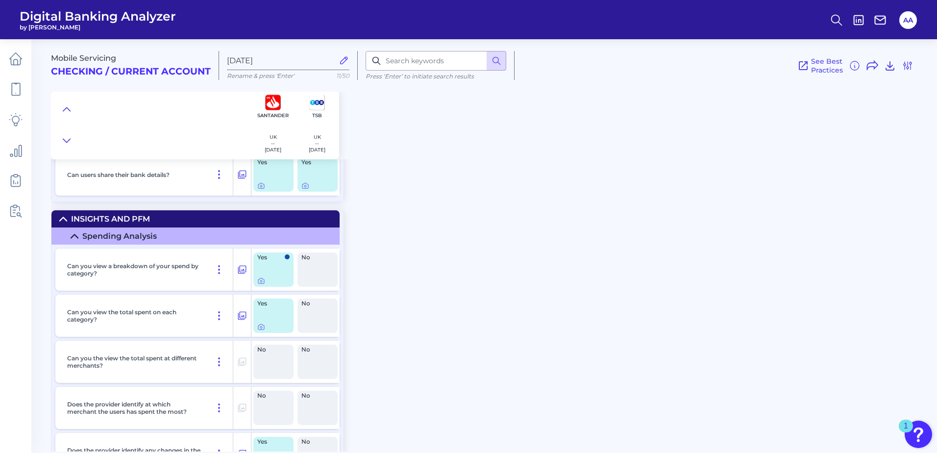
scroll to position [11354, 0]
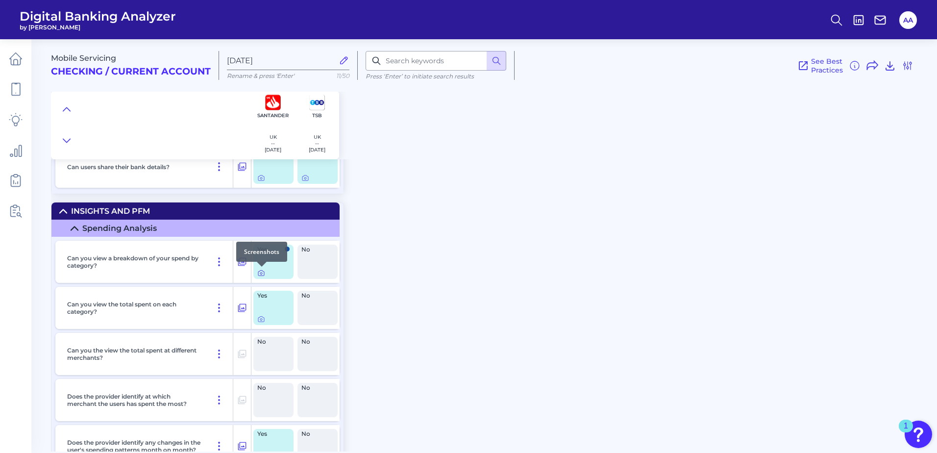
click at [260, 272] on icon at bounding box center [261, 273] width 8 height 8
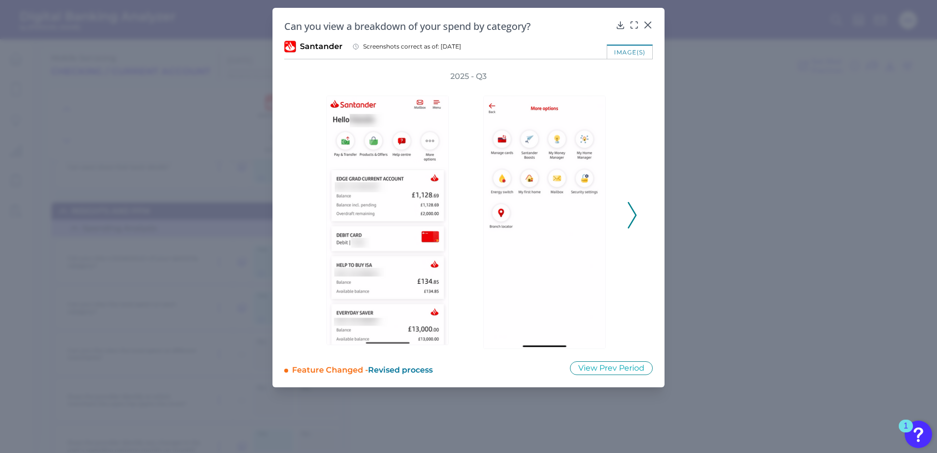
click at [635, 202] on icon at bounding box center [632, 215] width 9 height 26
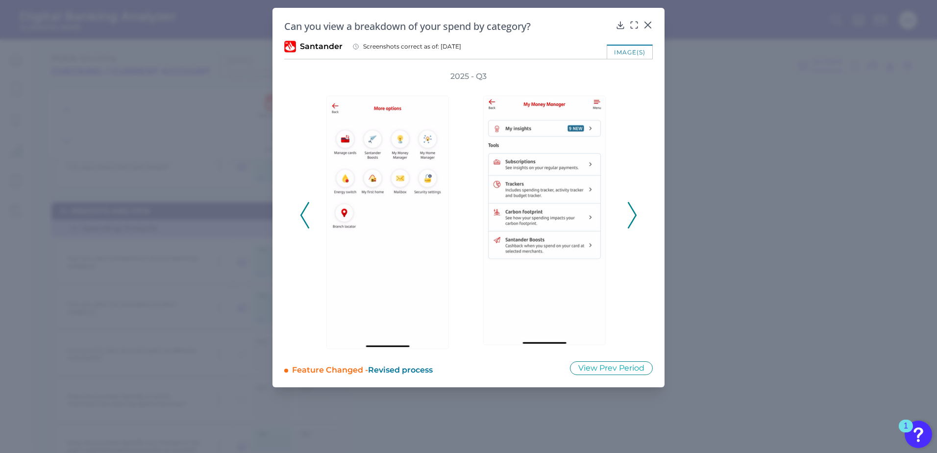
click at [633, 203] on icon at bounding box center [632, 215] width 9 height 26
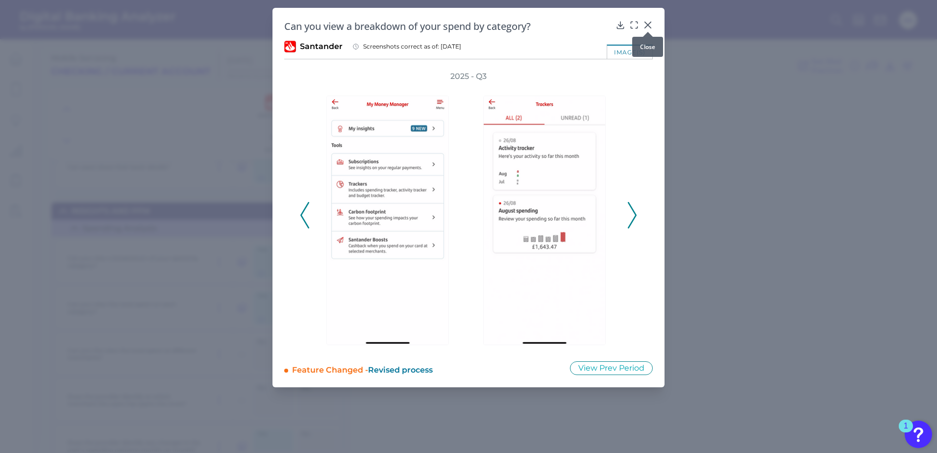
click at [648, 24] on icon at bounding box center [648, 25] width 10 height 10
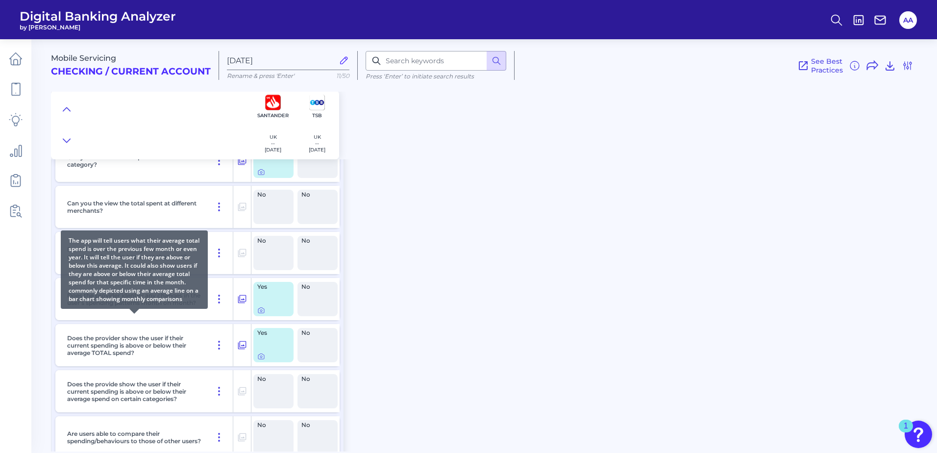
scroll to position [11550, 0]
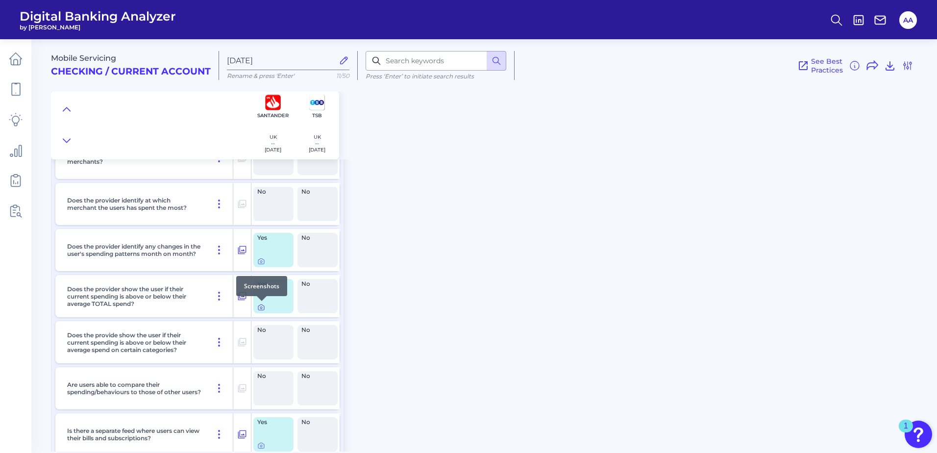
click at [258, 306] on icon at bounding box center [261, 307] width 6 height 5
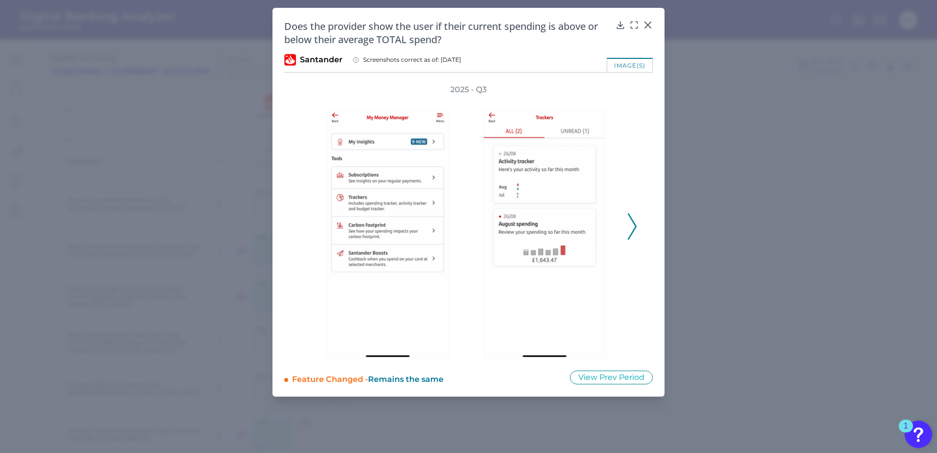
click at [634, 225] on icon at bounding box center [632, 226] width 9 height 26
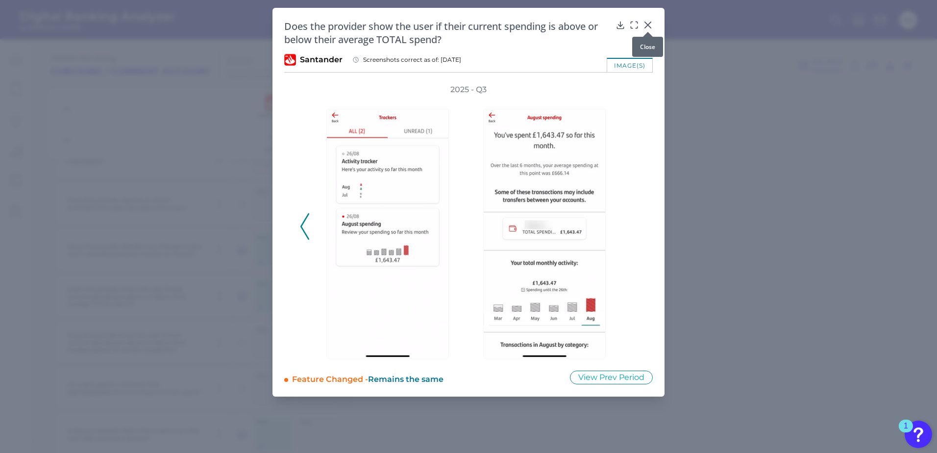
click at [646, 25] on icon at bounding box center [648, 25] width 10 height 10
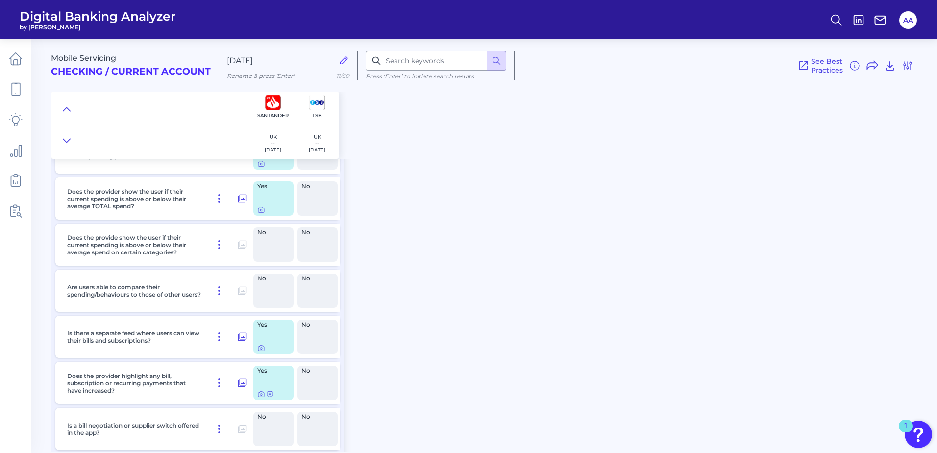
scroll to position [11648, 0]
click at [260, 347] on icon at bounding box center [261, 348] width 2 height 2
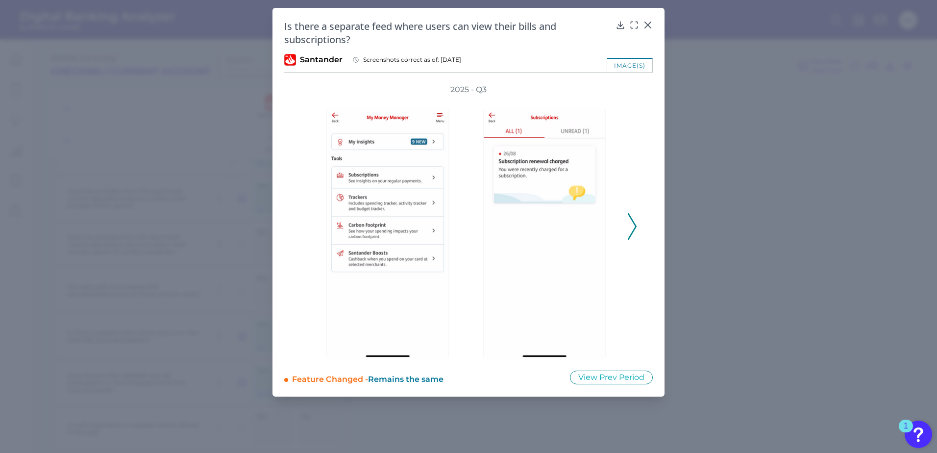
click at [635, 222] on icon at bounding box center [632, 226] width 9 height 26
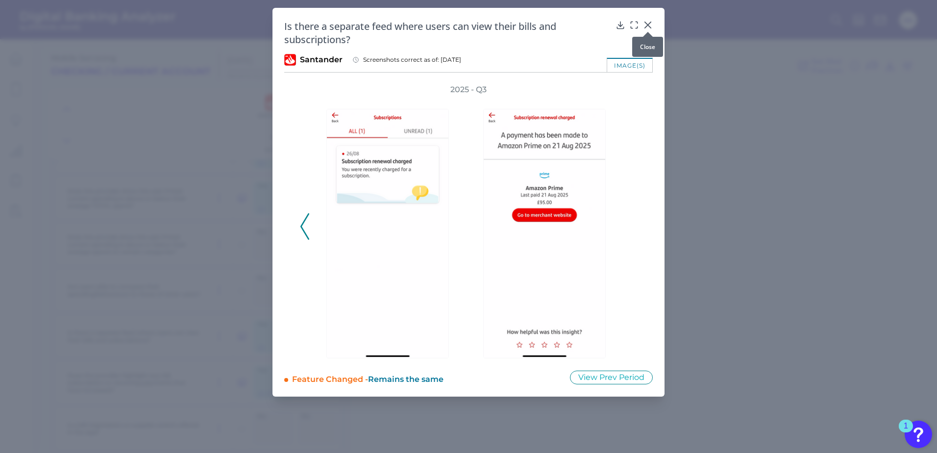
drag, startPoint x: 651, startPoint y: 25, endPoint x: 616, endPoint y: 46, distance: 40.9
click at [650, 25] on icon at bounding box center [648, 25] width 10 height 10
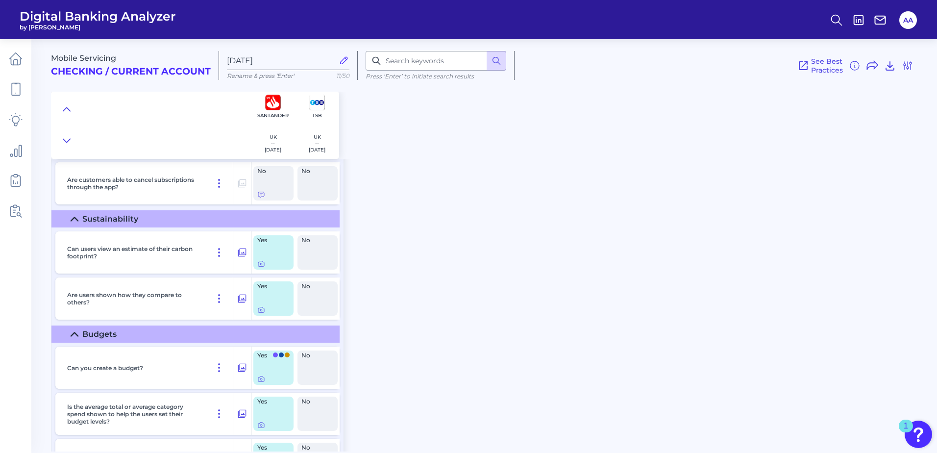
scroll to position [11942, 0]
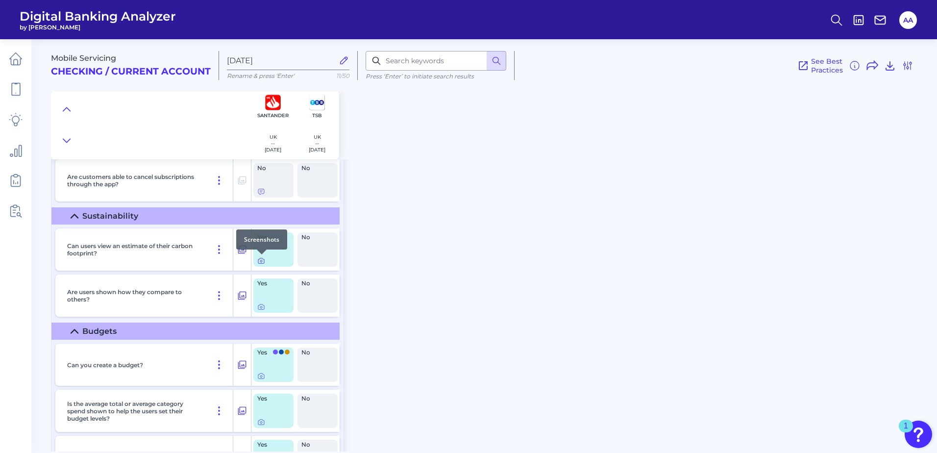
click at [258, 261] on icon at bounding box center [261, 260] width 6 height 5
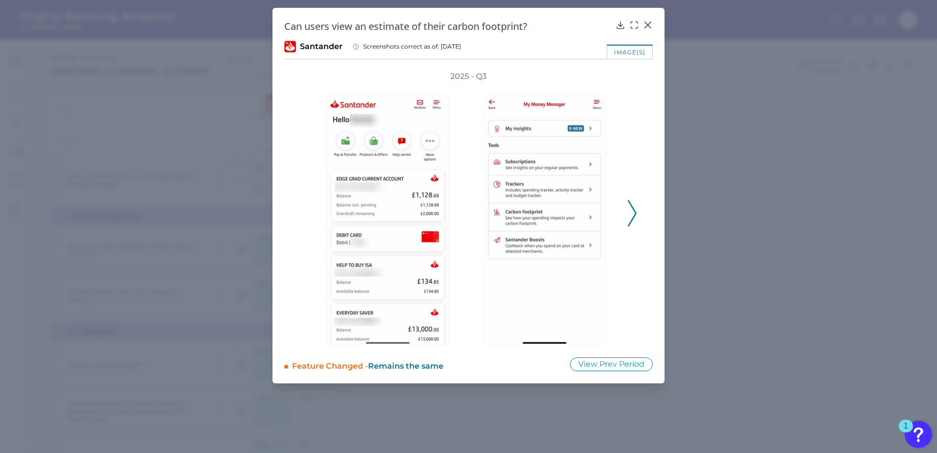
click at [631, 203] on icon at bounding box center [632, 213] width 9 height 26
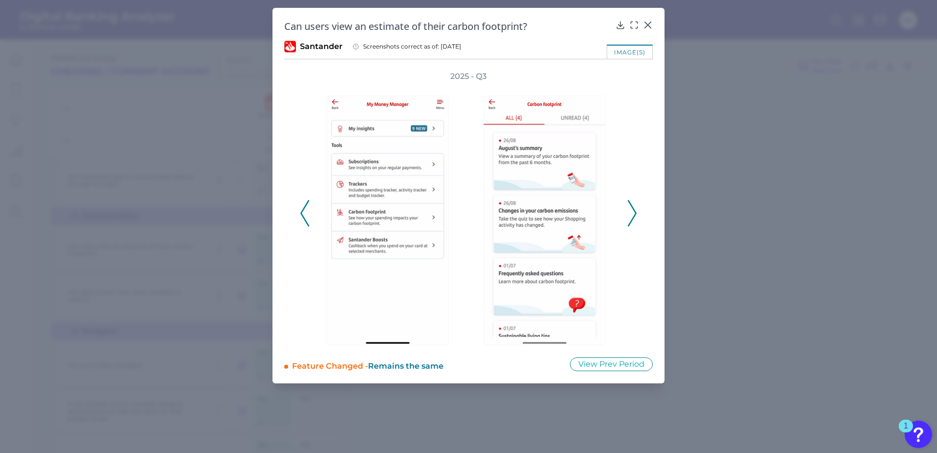
click at [631, 203] on icon at bounding box center [632, 213] width 9 height 26
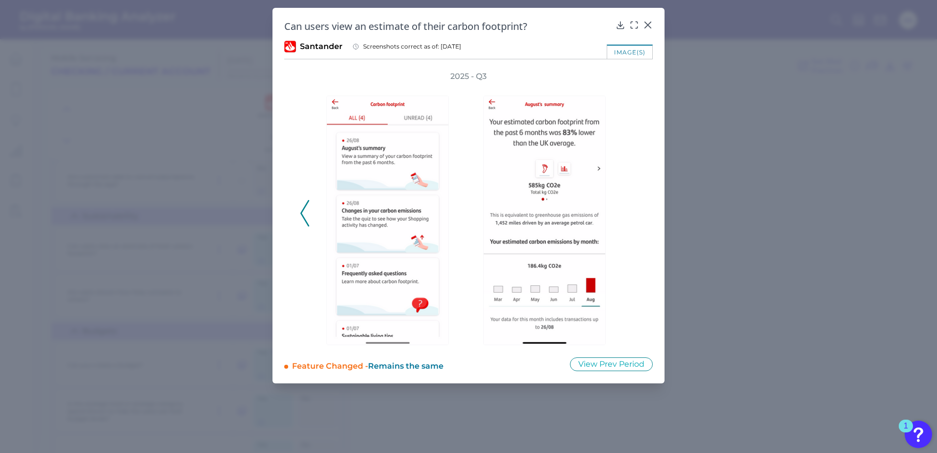
click at [303, 208] on icon at bounding box center [304, 213] width 9 height 26
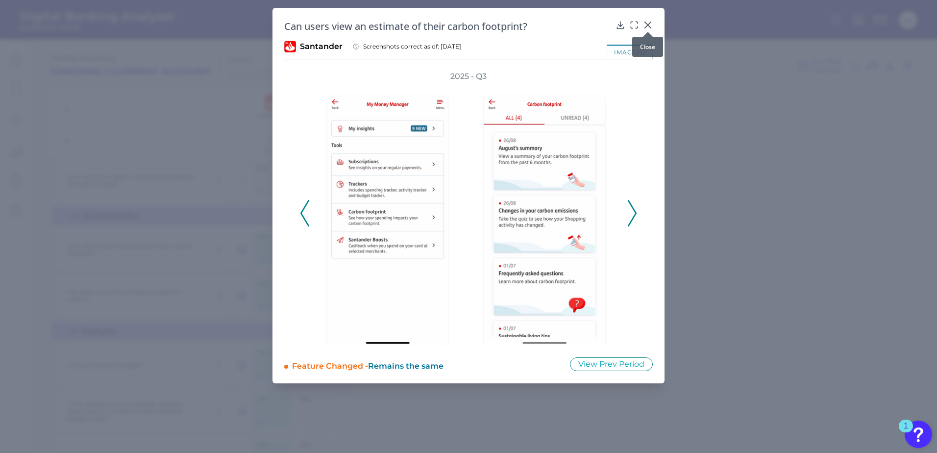
click at [651, 25] on icon at bounding box center [648, 25] width 10 height 10
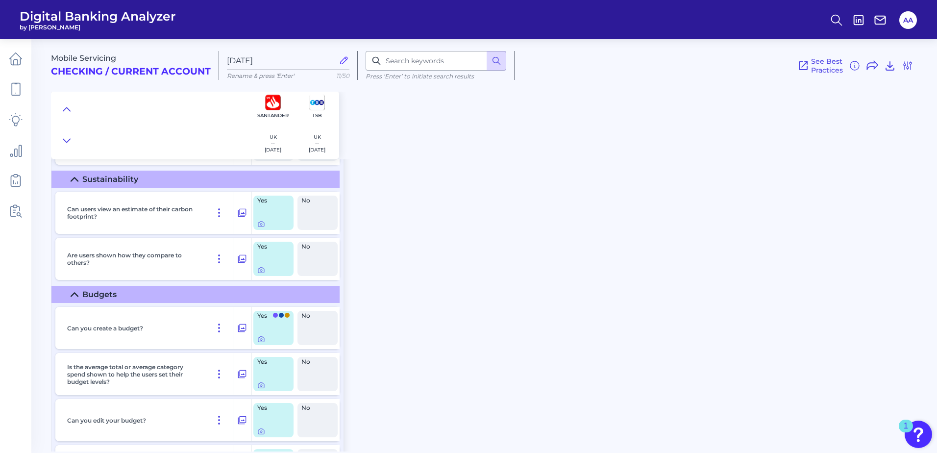
scroll to position [12040, 0]
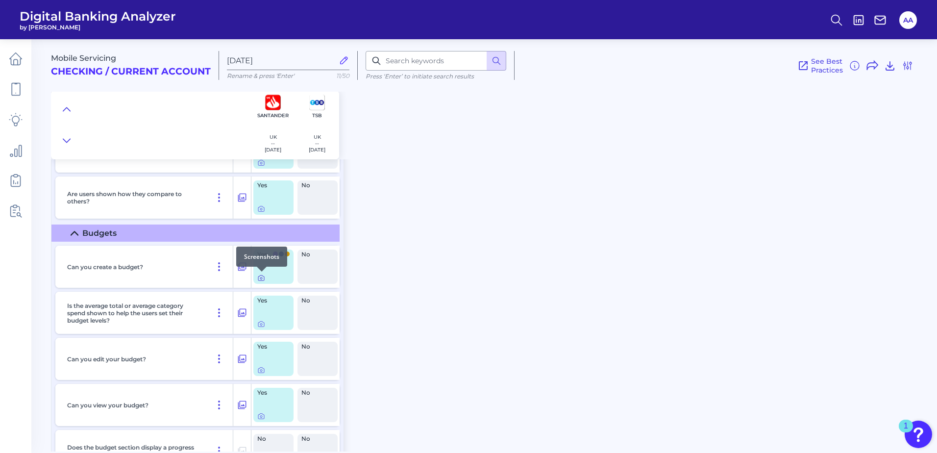
click at [264, 278] on icon at bounding box center [261, 277] width 6 height 5
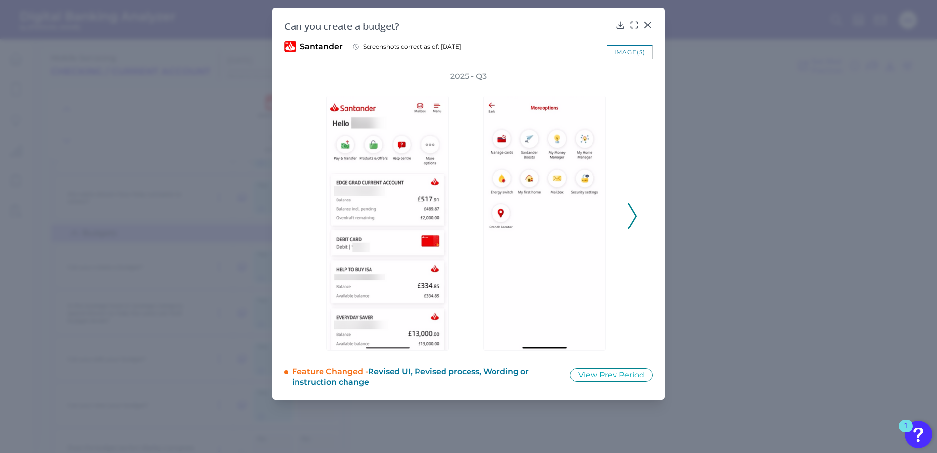
click at [628, 214] on icon at bounding box center [632, 216] width 9 height 26
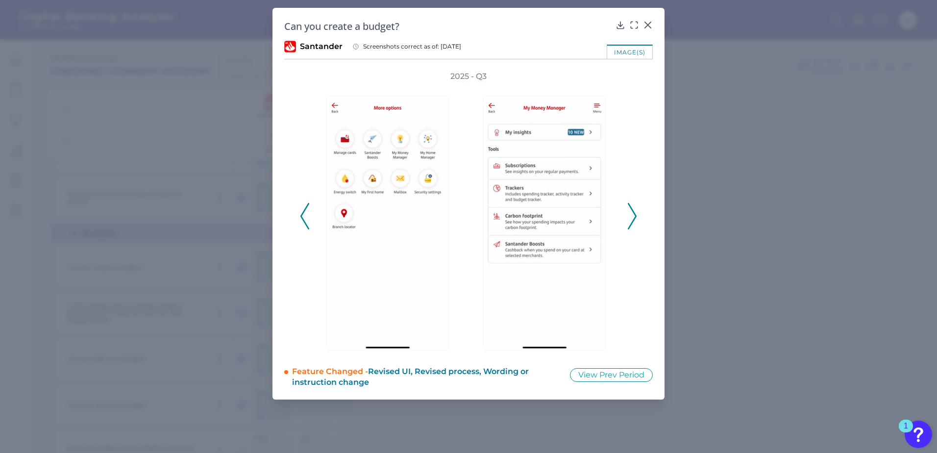
click at [635, 212] on icon at bounding box center [632, 216] width 9 height 26
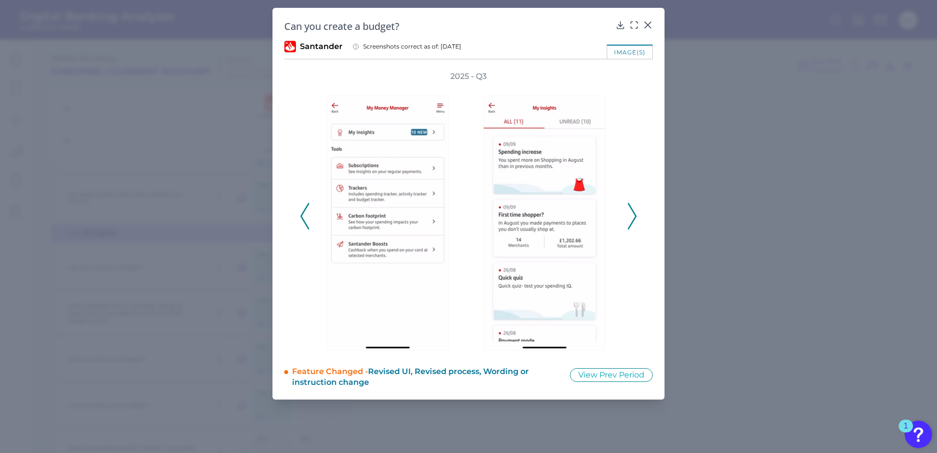
click at [635, 212] on icon at bounding box center [632, 216] width 9 height 26
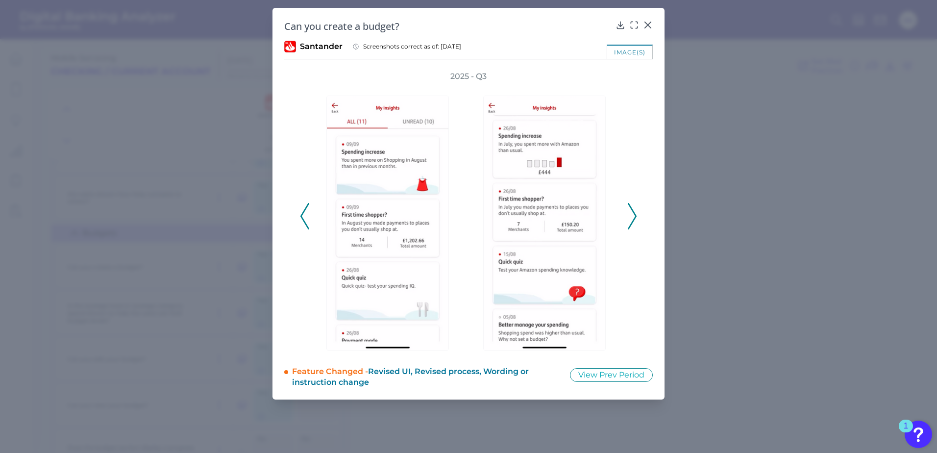
click at [635, 212] on icon at bounding box center [632, 216] width 9 height 26
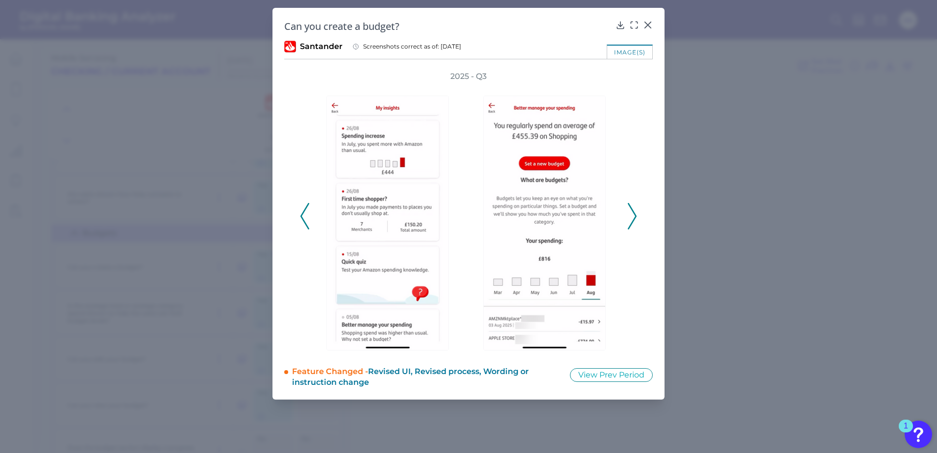
click at [634, 212] on polyline at bounding box center [631, 215] width 7 height 25
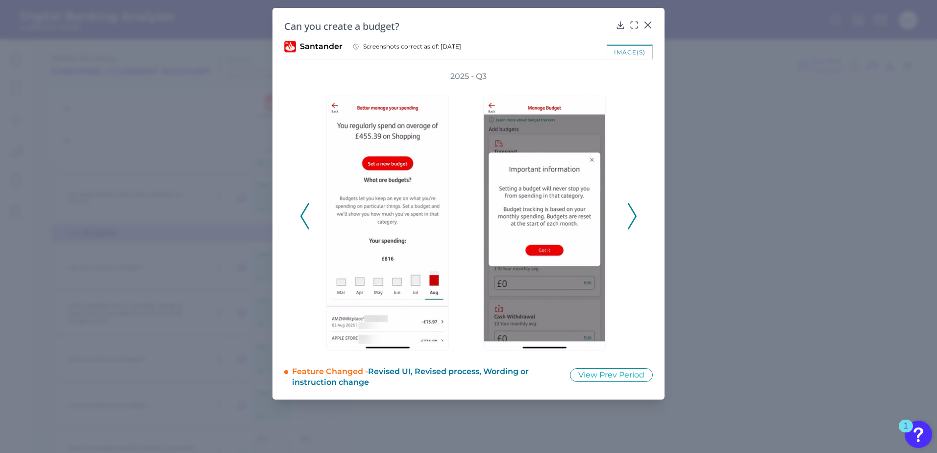
click at [634, 212] on polyline at bounding box center [631, 215] width 7 height 25
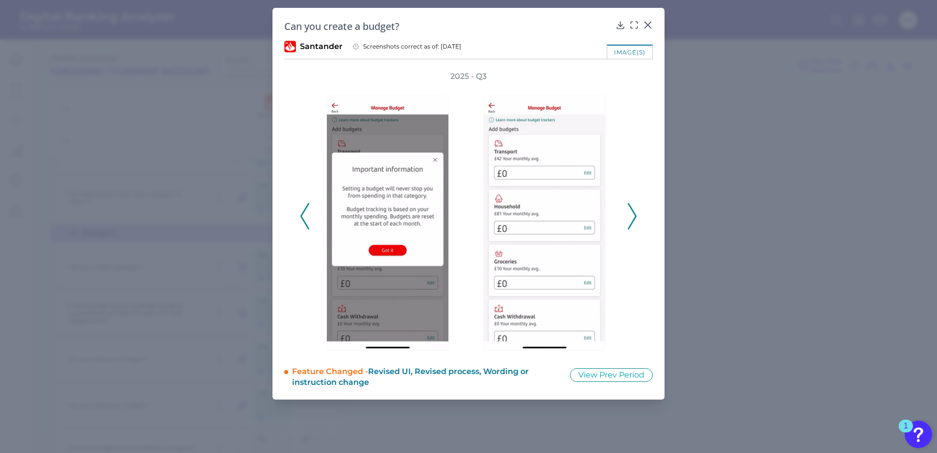
click at [634, 212] on polyline at bounding box center [631, 215] width 7 height 25
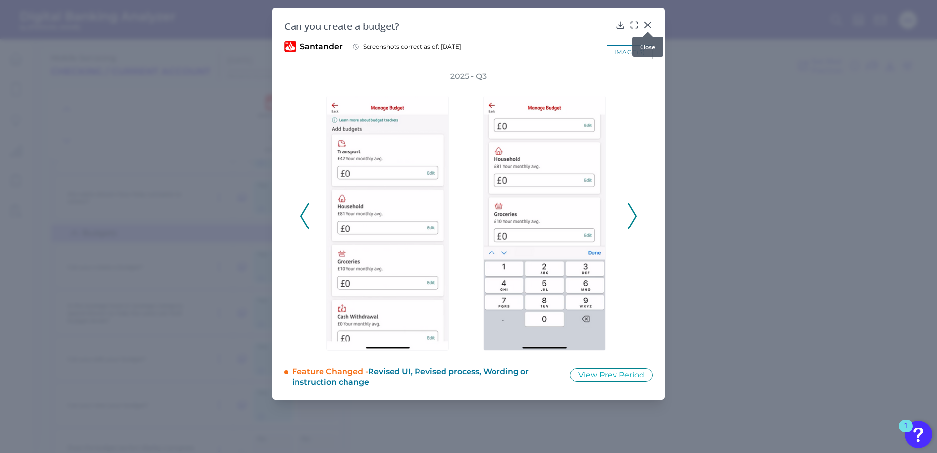
click at [650, 26] on icon at bounding box center [648, 25] width 10 height 10
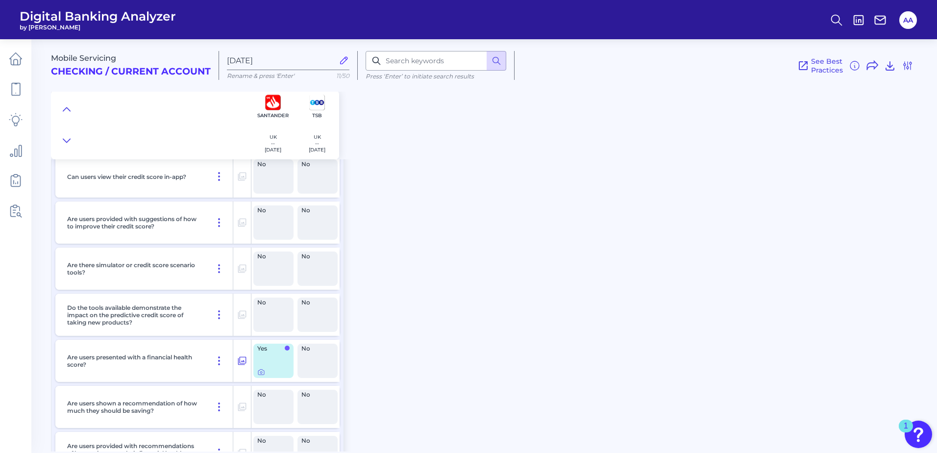
scroll to position [12825, 0]
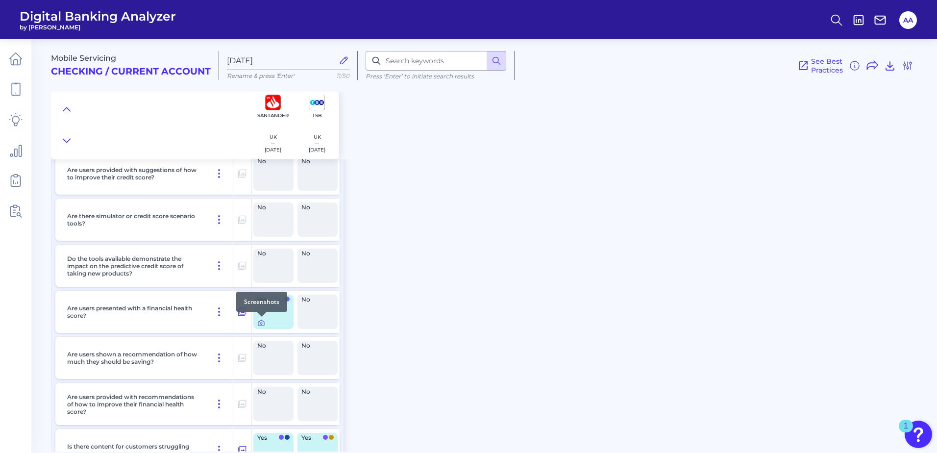
click at [263, 325] on icon at bounding box center [261, 323] width 8 height 8
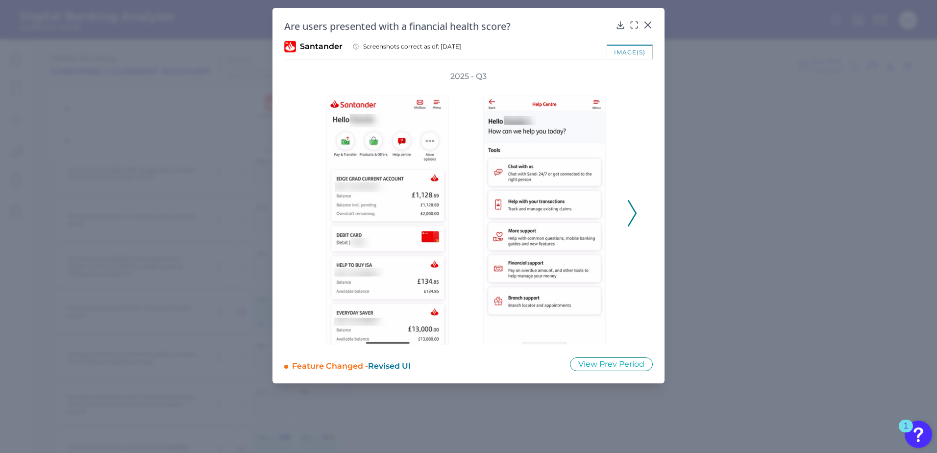
click at [632, 207] on polyline at bounding box center [631, 213] width 7 height 25
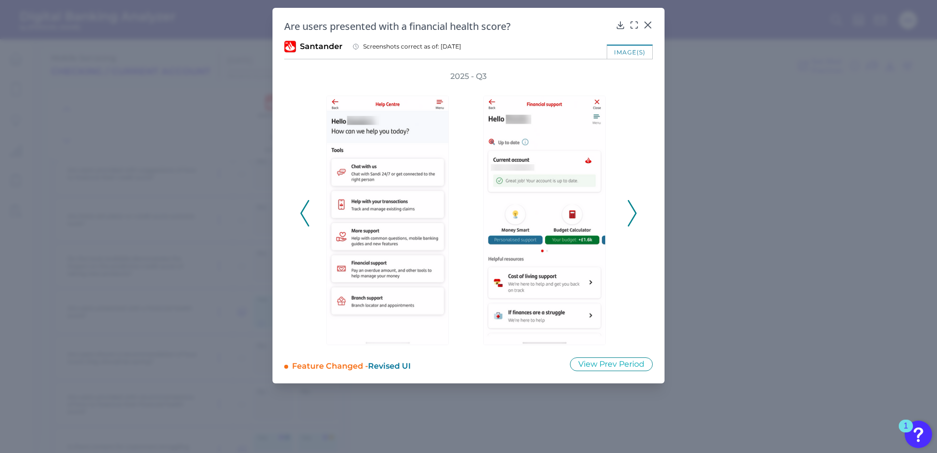
click at [630, 205] on polyline at bounding box center [631, 213] width 7 height 25
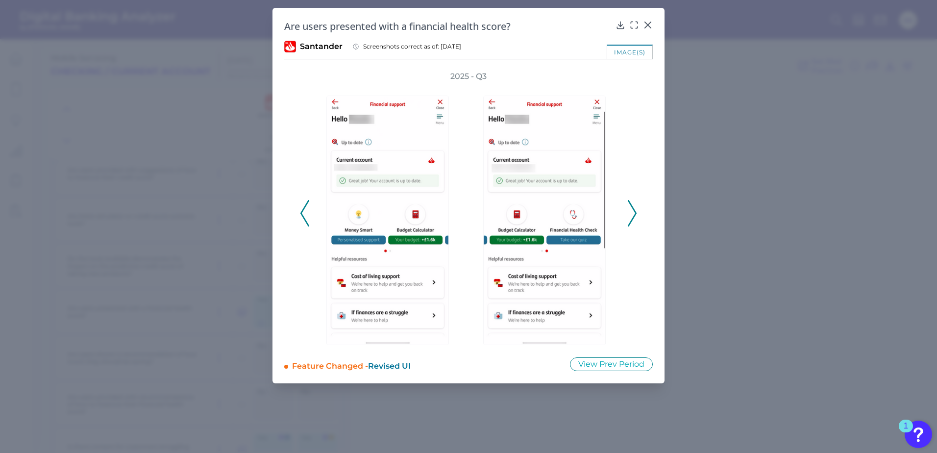
click at [630, 205] on polyline at bounding box center [631, 213] width 7 height 25
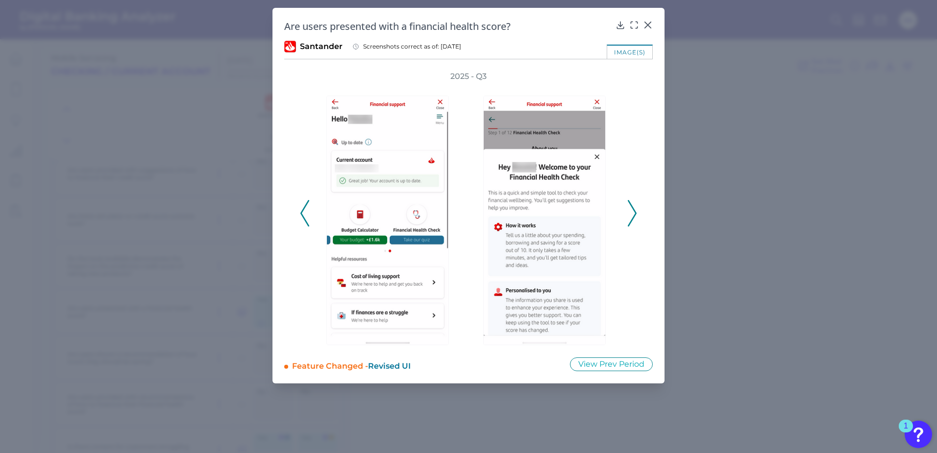
click at [636, 211] on icon at bounding box center [632, 213] width 9 height 26
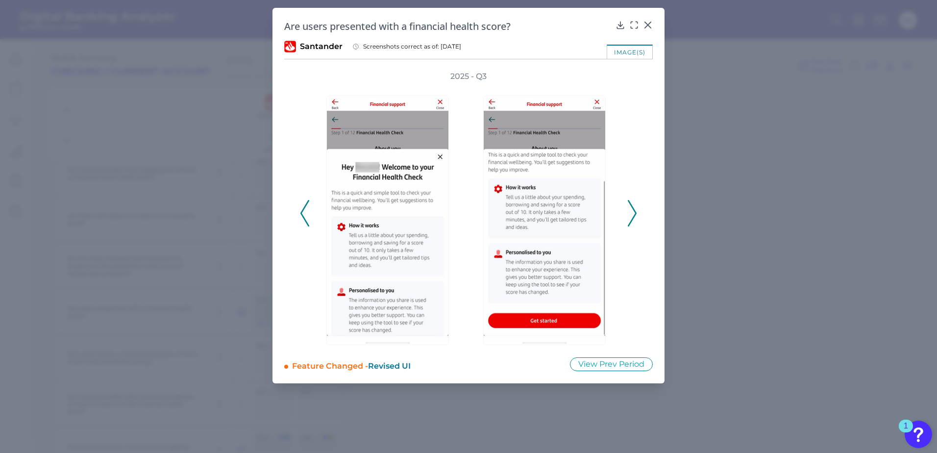
click at [636, 211] on icon at bounding box center [632, 213] width 9 height 26
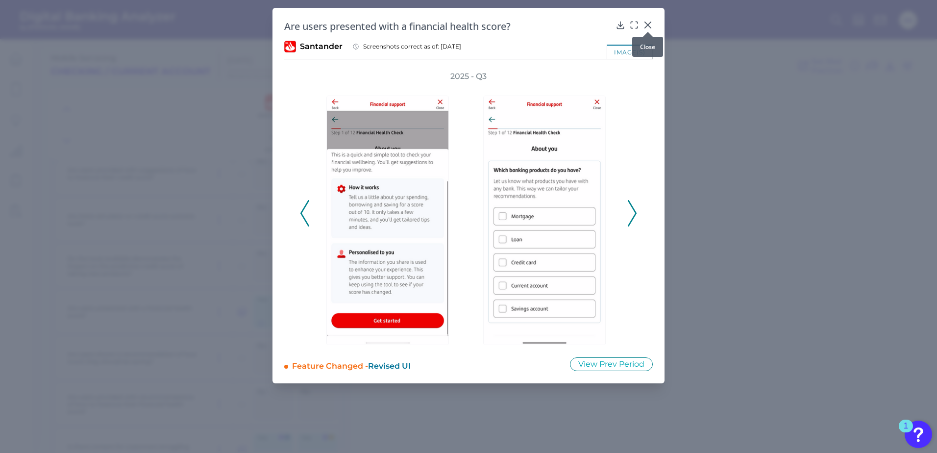
click at [651, 28] on div at bounding box center [648, 32] width 10 height 10
click at [647, 25] on icon at bounding box center [648, 25] width 6 height 6
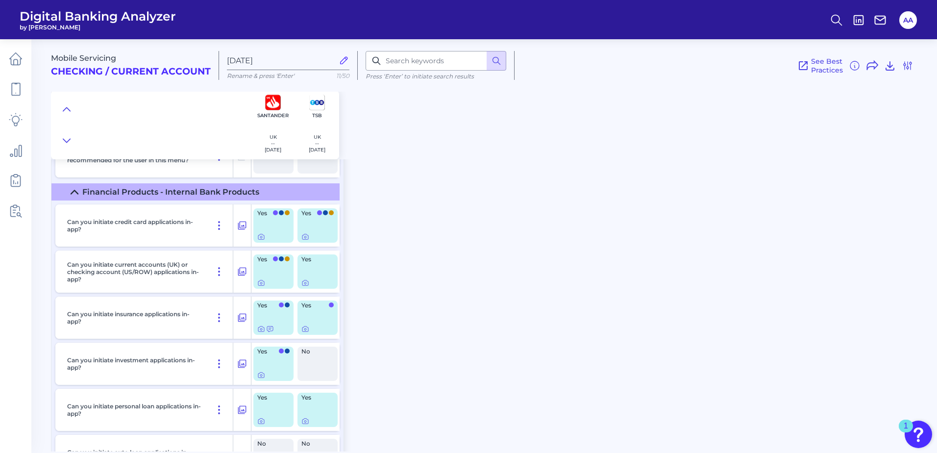
scroll to position [14638, 0]
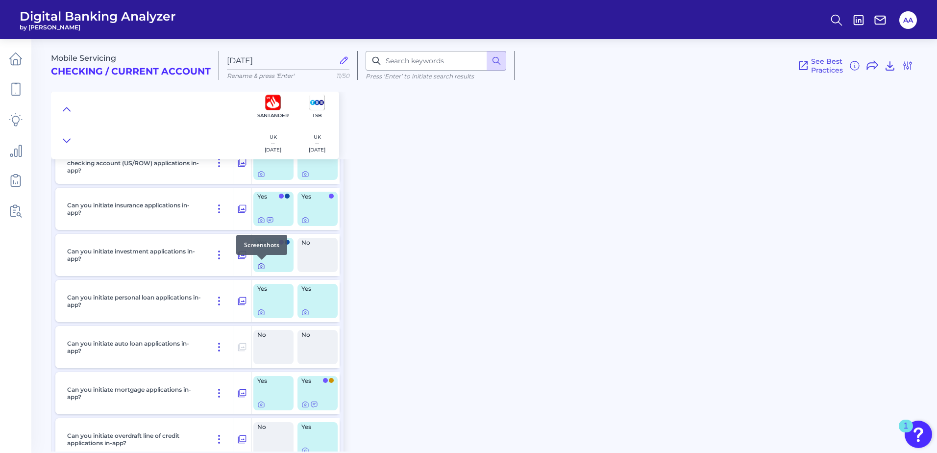
click at [260, 266] on icon at bounding box center [261, 266] width 8 height 8
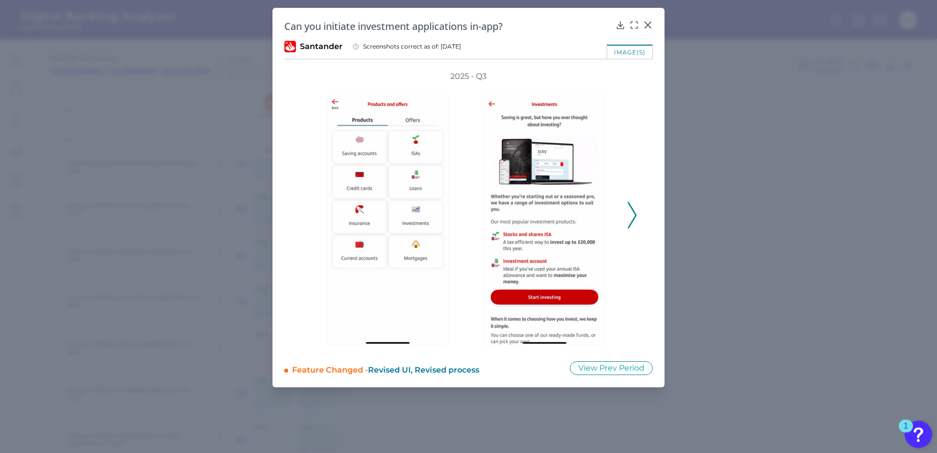
click at [630, 208] on icon at bounding box center [632, 215] width 9 height 26
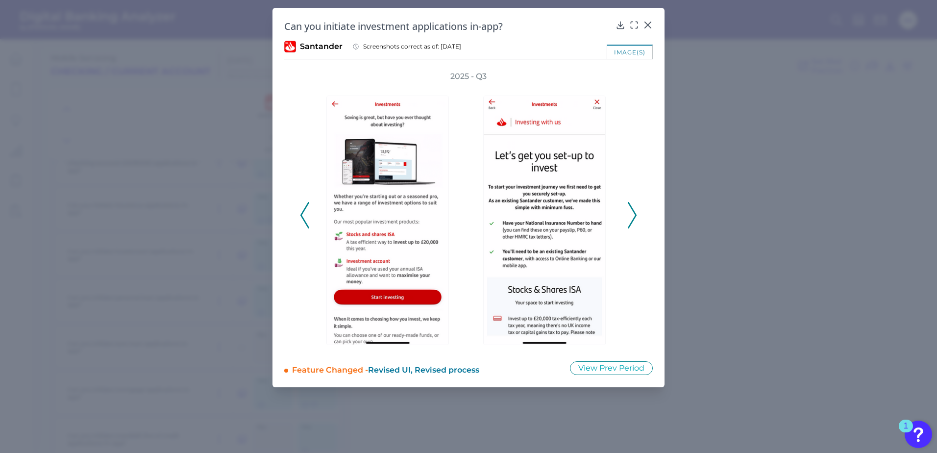
click at [630, 208] on icon at bounding box center [632, 215] width 9 height 26
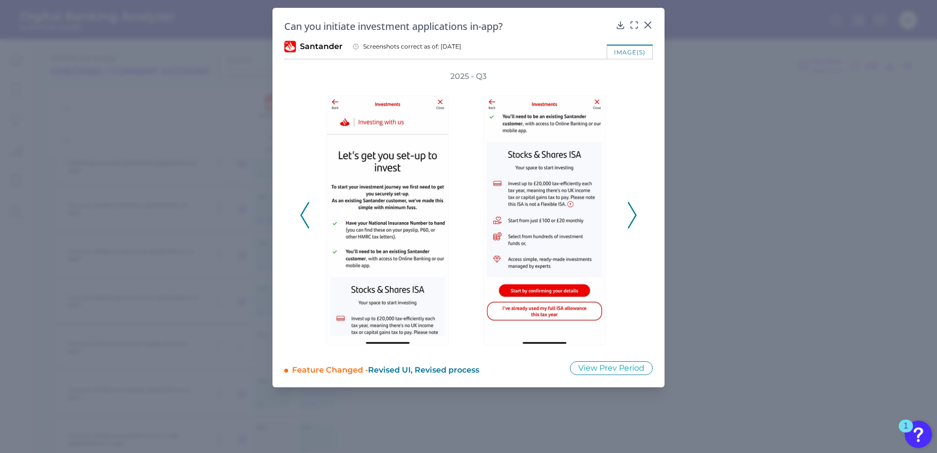
click at [302, 220] on icon at bounding box center [304, 215] width 9 height 26
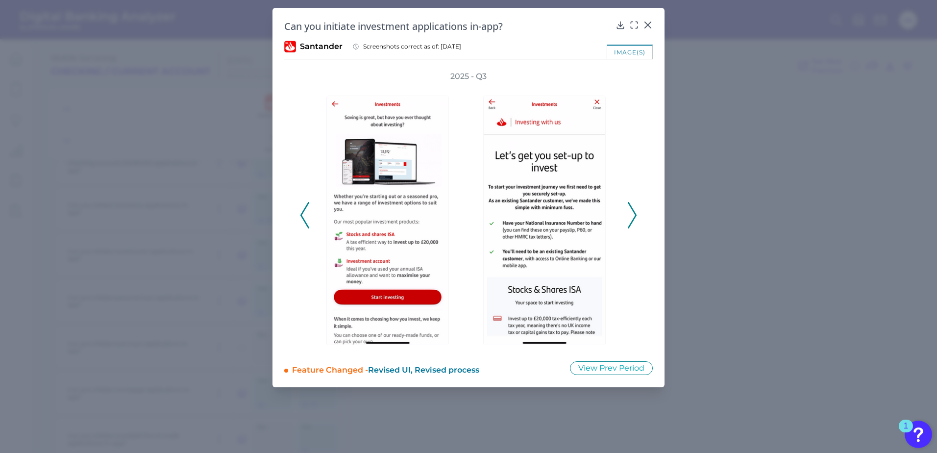
click at [627, 218] on div "2025 - Q3" at bounding box center [468, 210] width 337 height 278
click at [635, 214] on polyline at bounding box center [631, 215] width 7 height 25
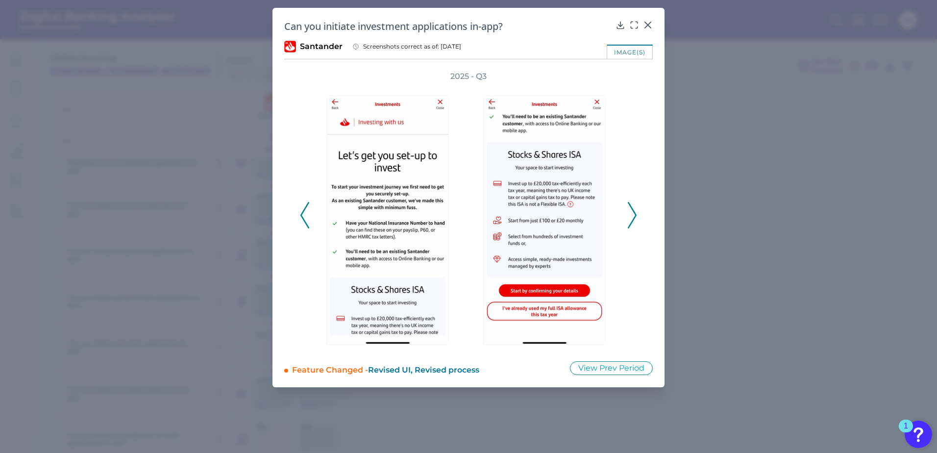
click at [635, 214] on polyline at bounding box center [631, 215] width 7 height 25
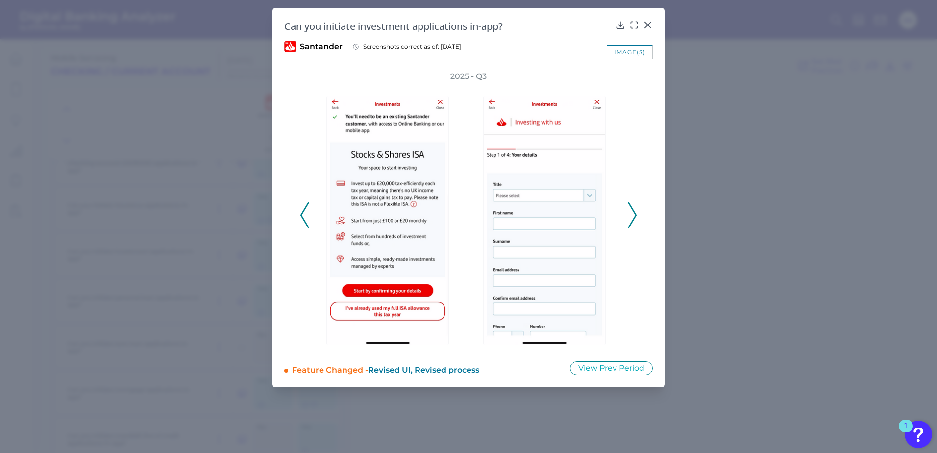
click at [635, 214] on polyline at bounding box center [631, 215] width 7 height 25
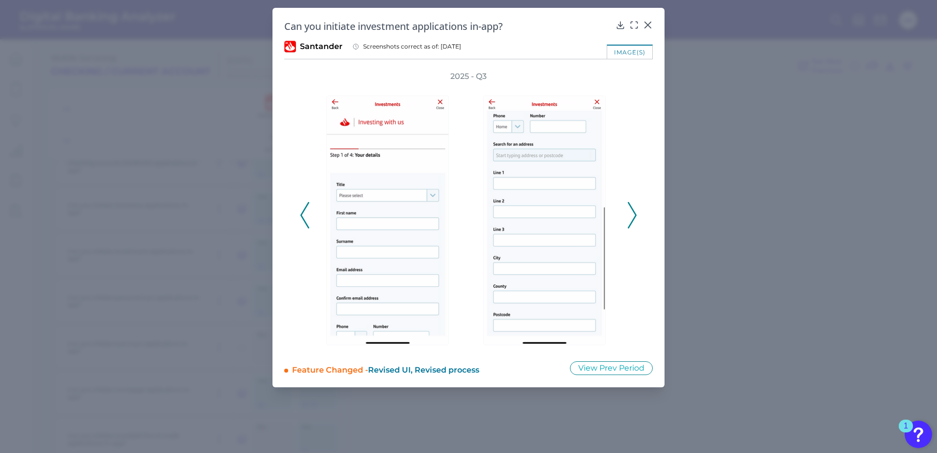
click at [635, 214] on polyline at bounding box center [631, 215] width 7 height 25
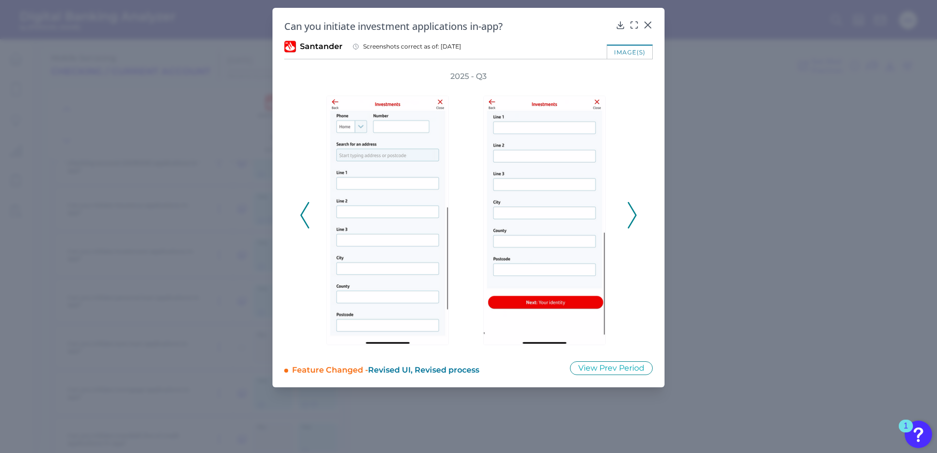
click at [635, 214] on polyline at bounding box center [631, 215] width 7 height 25
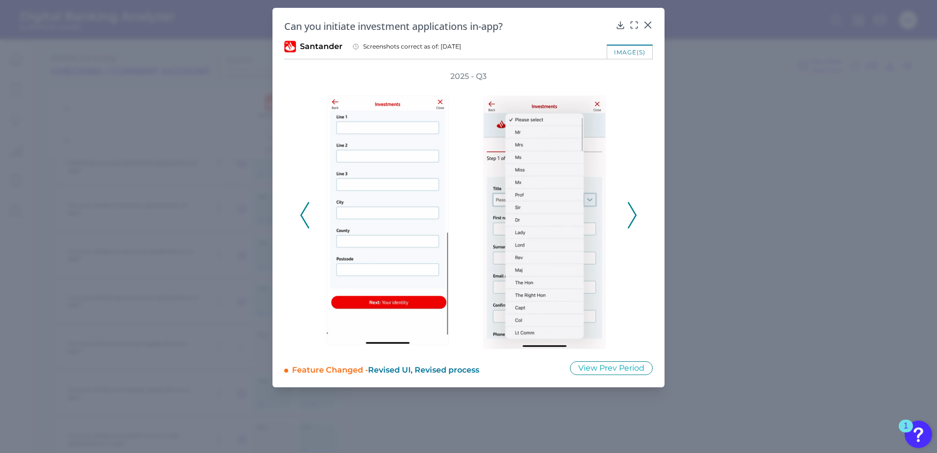
click at [635, 214] on polyline at bounding box center [631, 215] width 7 height 25
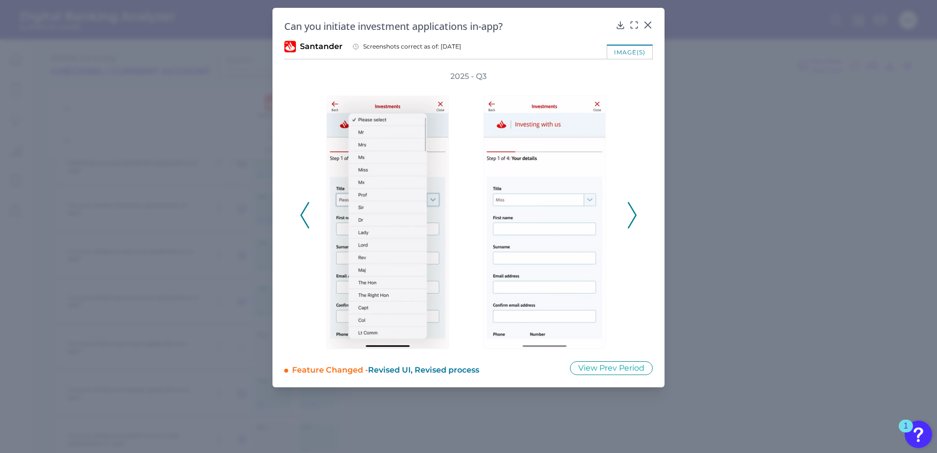
click at [635, 214] on polyline at bounding box center [631, 215] width 7 height 25
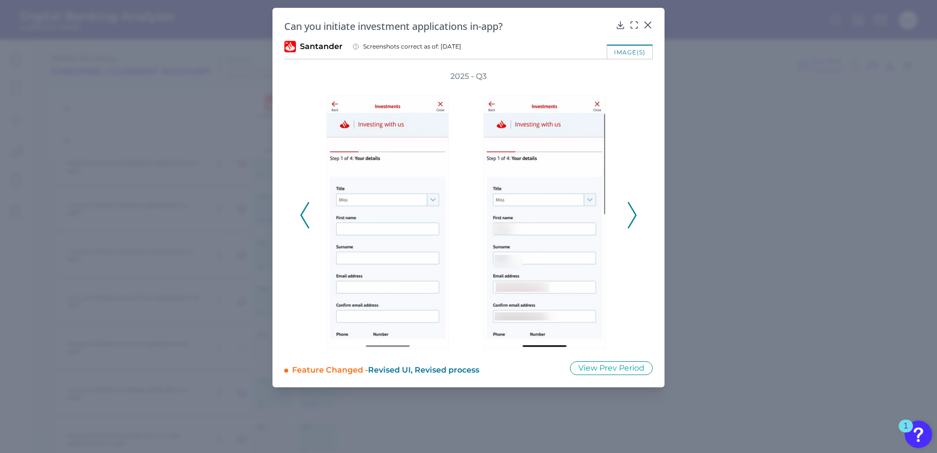
click at [635, 214] on polyline at bounding box center [631, 215] width 7 height 25
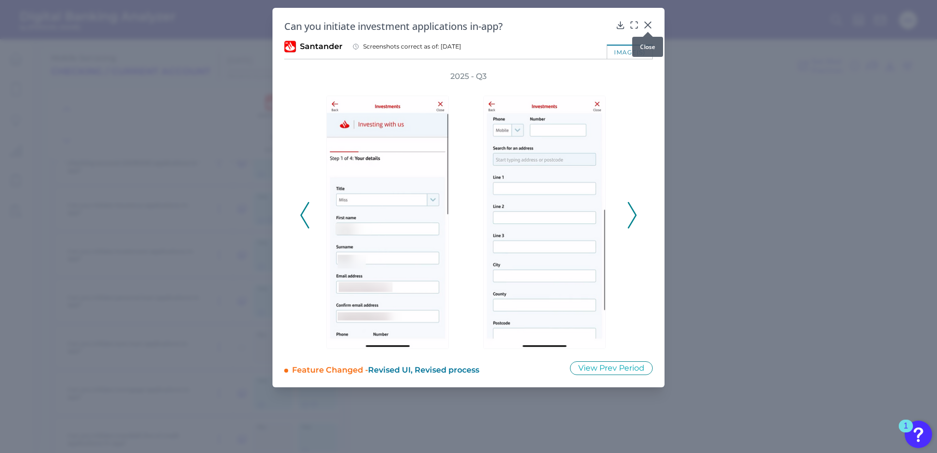
click at [650, 26] on icon at bounding box center [648, 25] width 10 height 10
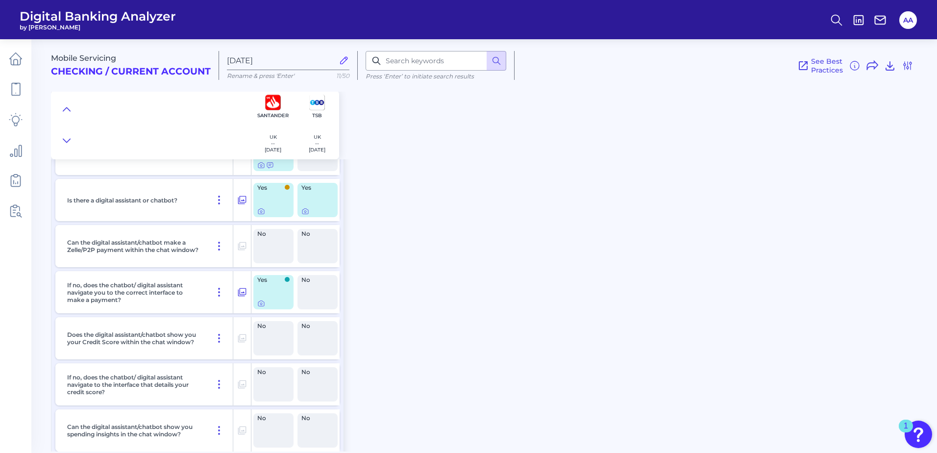
scroll to position [15520, 0]
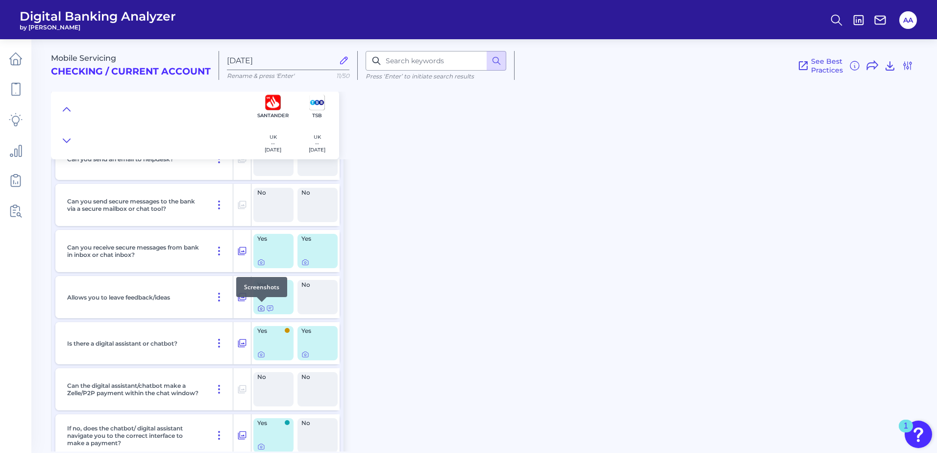
click at [262, 311] on icon at bounding box center [261, 308] width 6 height 5
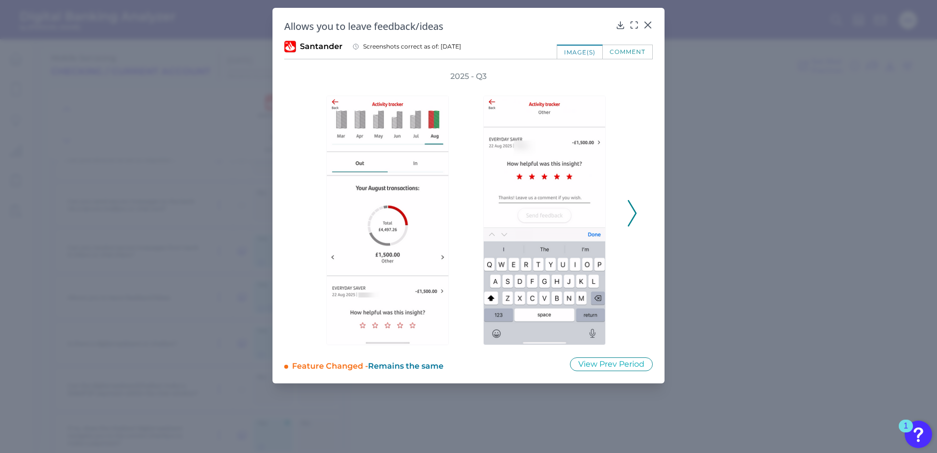
click at [621, 50] on div "comment" at bounding box center [628, 52] width 50 height 14
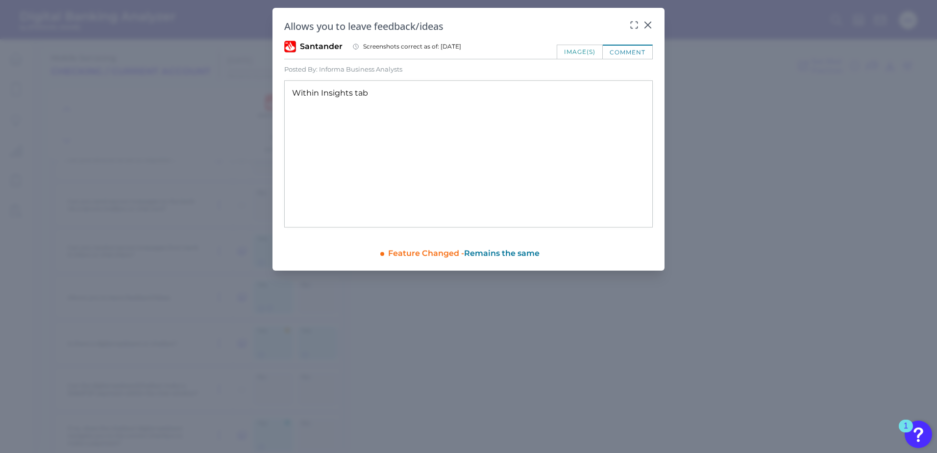
click at [589, 52] on div "image(s)" at bounding box center [580, 52] width 46 height 14
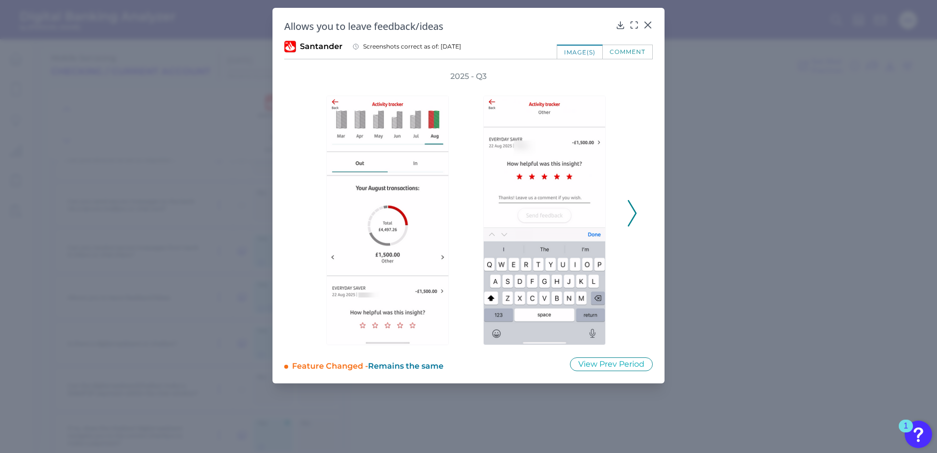
click at [630, 208] on icon at bounding box center [632, 213] width 9 height 26
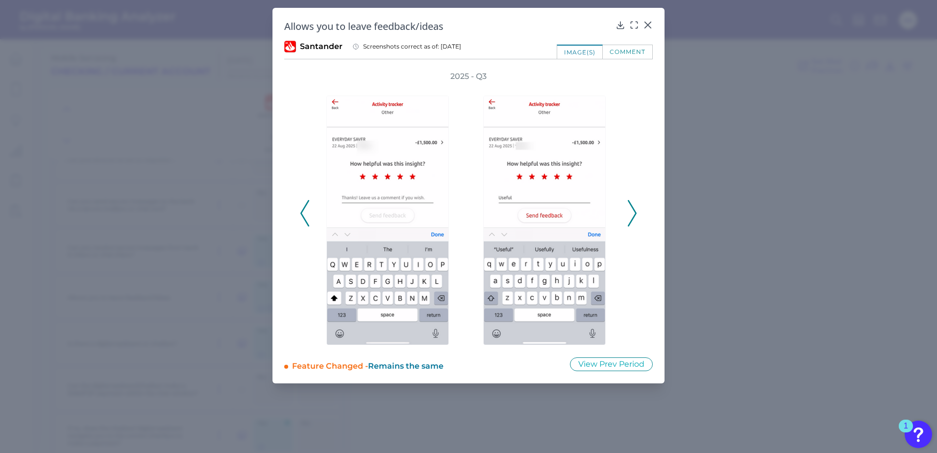
click at [629, 209] on icon at bounding box center [632, 213] width 9 height 26
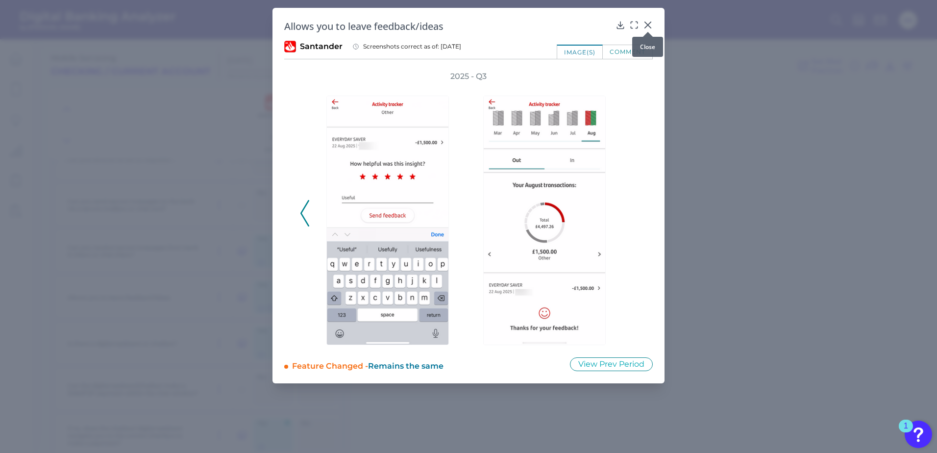
click at [648, 23] on icon at bounding box center [648, 25] width 10 height 10
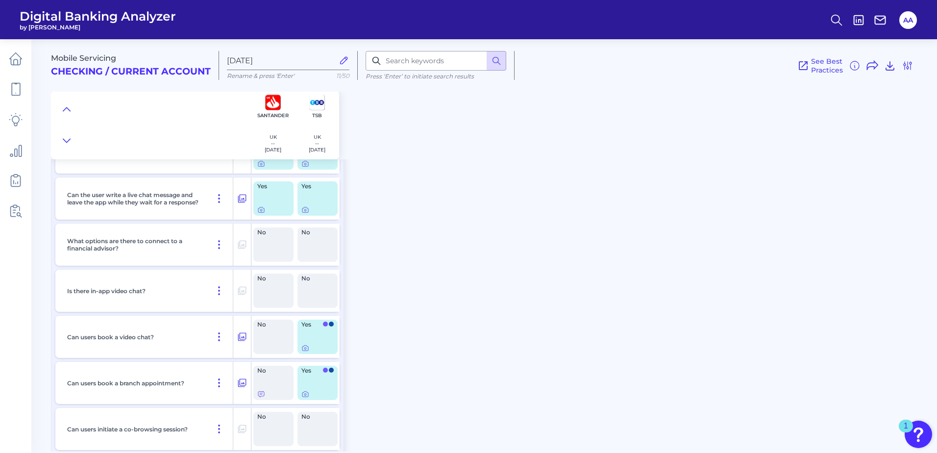
scroll to position [16243, 0]
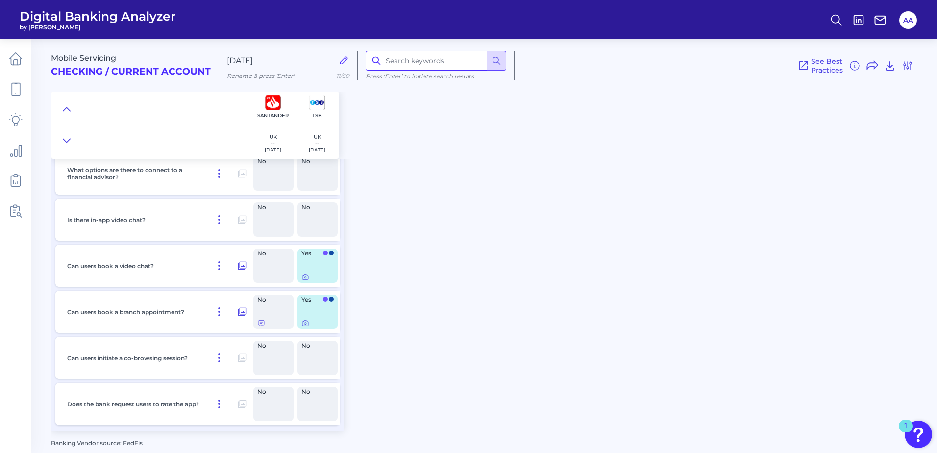
click at [413, 57] on input at bounding box center [436, 61] width 141 height 20
type input "discreet"
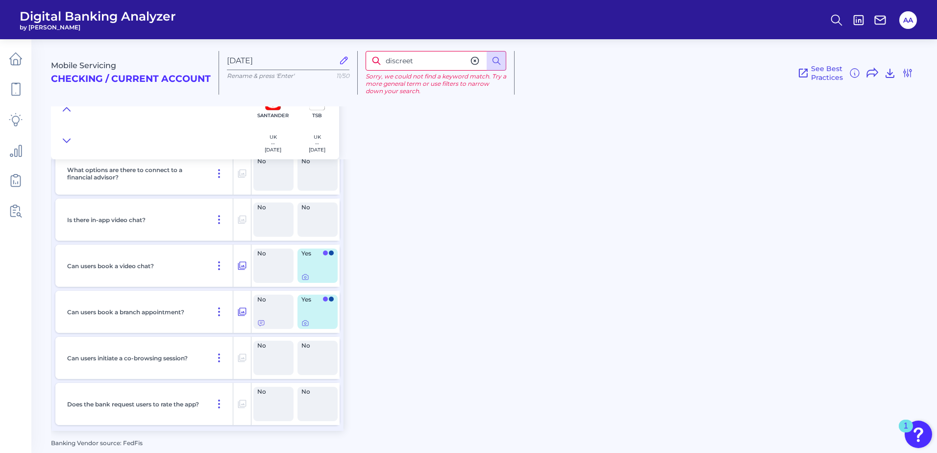
click at [476, 61] on icon at bounding box center [475, 61] width 10 height 10
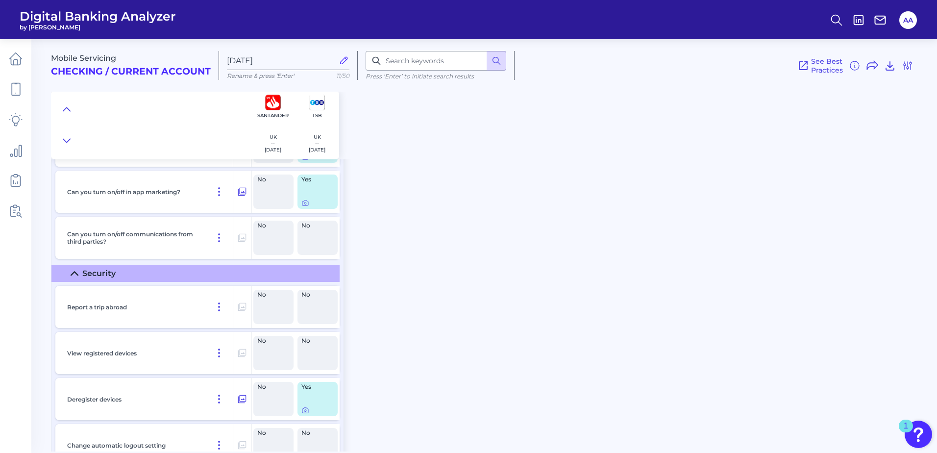
scroll to position [10255, 0]
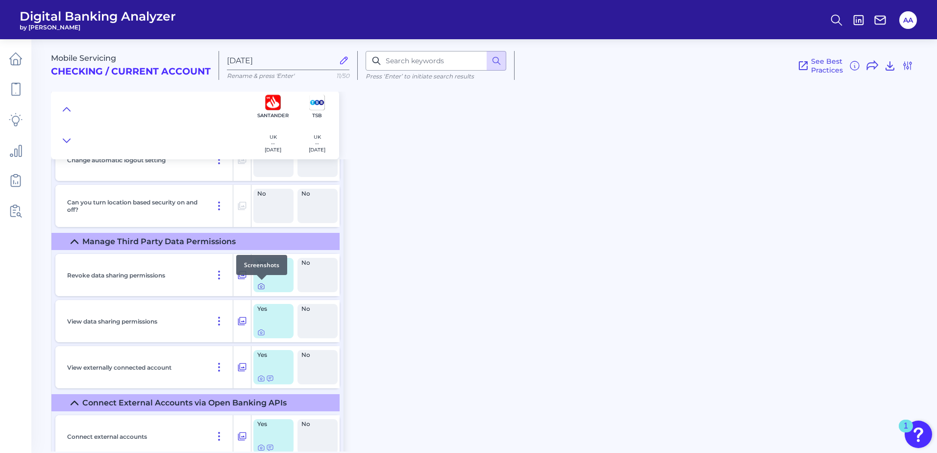
click at [260, 285] on icon at bounding box center [261, 286] width 8 height 8
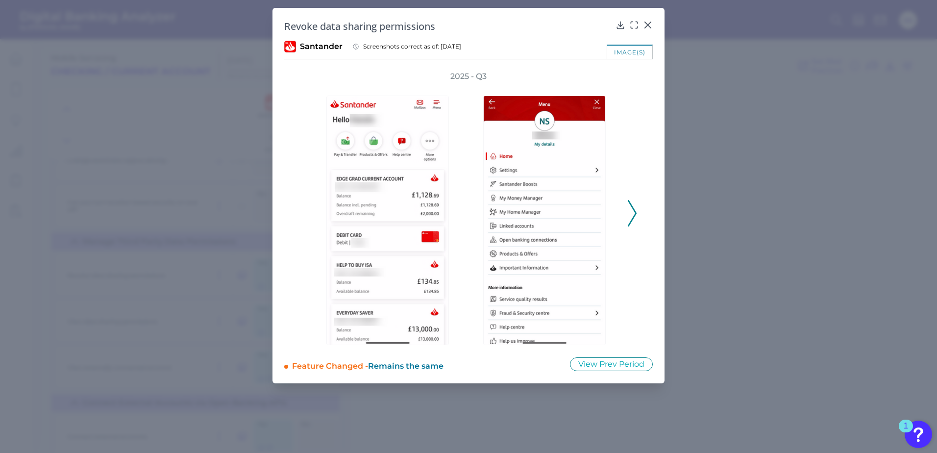
click at [632, 204] on icon at bounding box center [632, 213] width 9 height 26
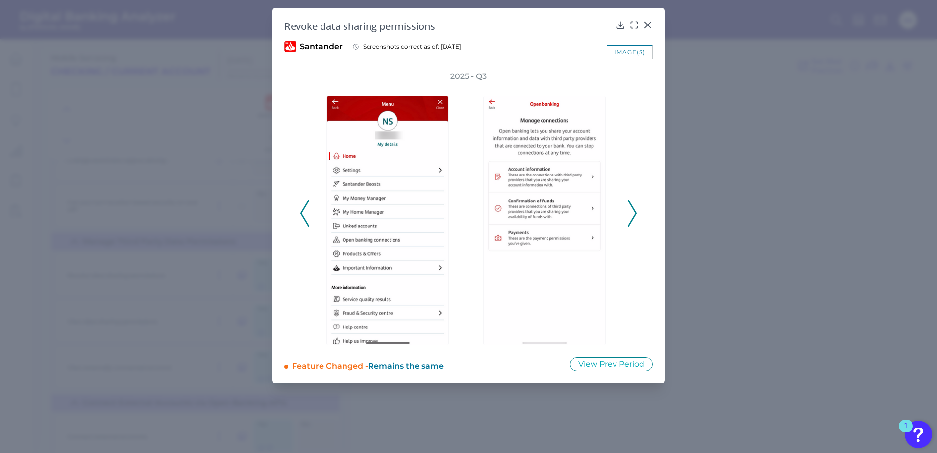
click at [625, 205] on div at bounding box center [547, 213] width 157 height 263
click at [629, 205] on icon at bounding box center [632, 213] width 9 height 26
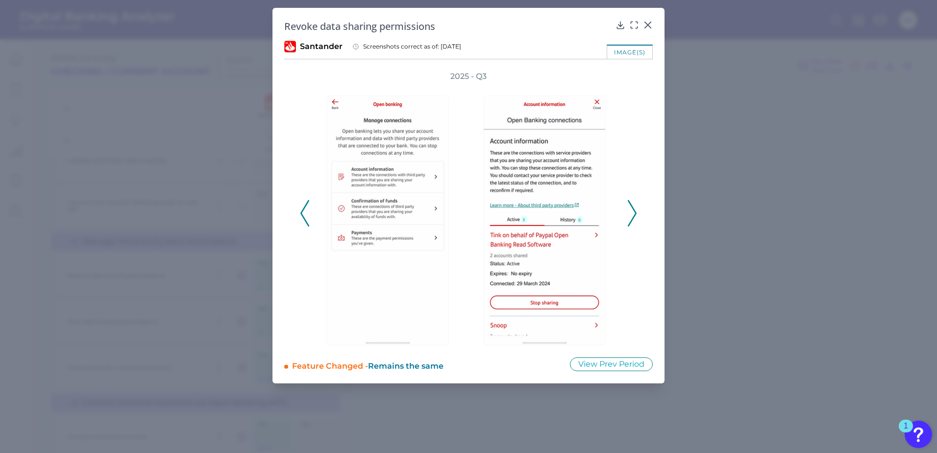
click at [634, 217] on polyline at bounding box center [631, 213] width 7 height 25
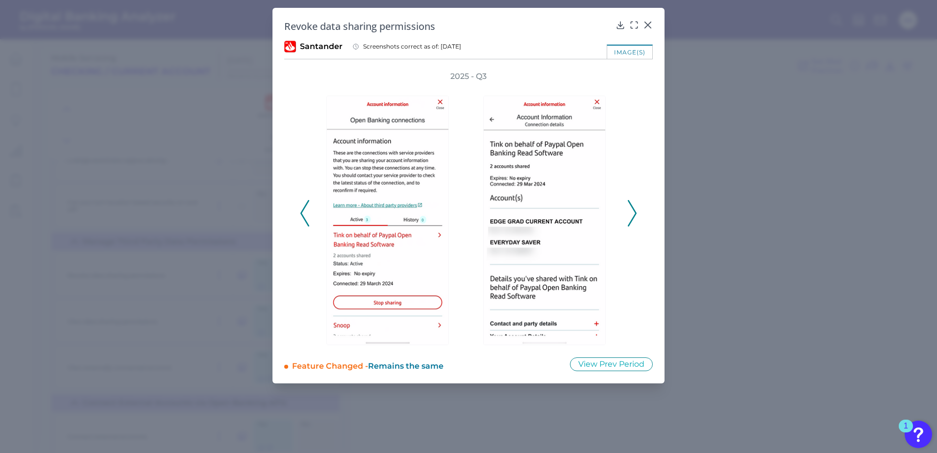
click at [631, 217] on icon at bounding box center [632, 213] width 9 height 26
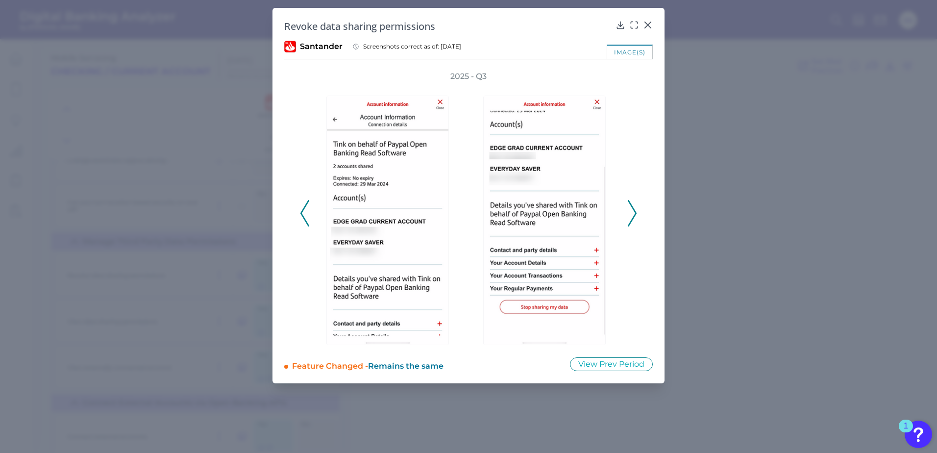
click at [631, 217] on icon at bounding box center [632, 213] width 9 height 26
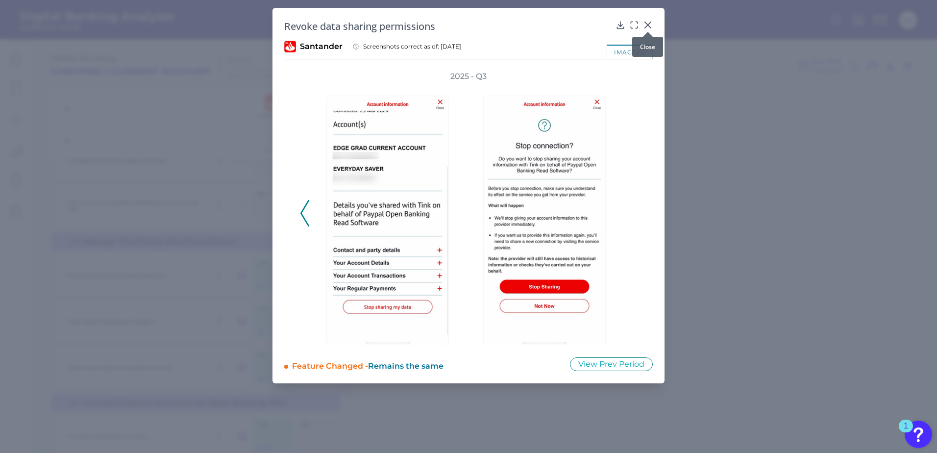
click at [649, 25] on icon at bounding box center [648, 25] width 10 height 10
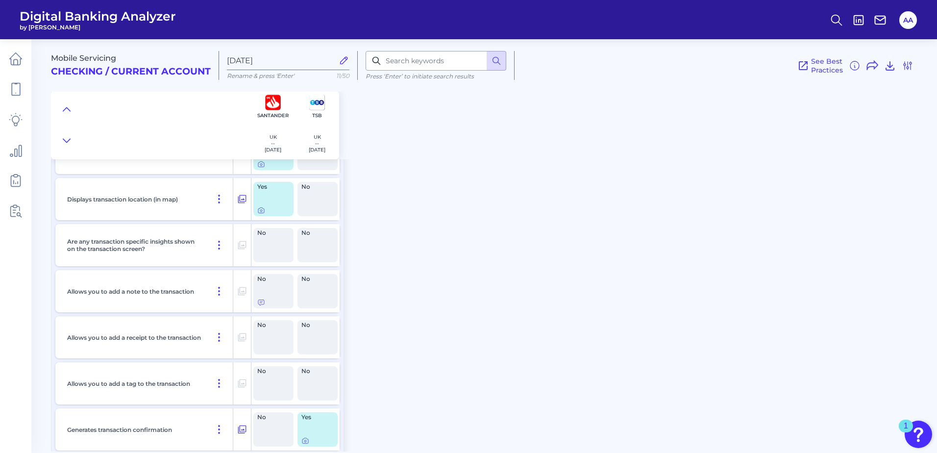
scroll to position [2061, 0]
